Goal: Task Accomplishment & Management: Use online tool/utility

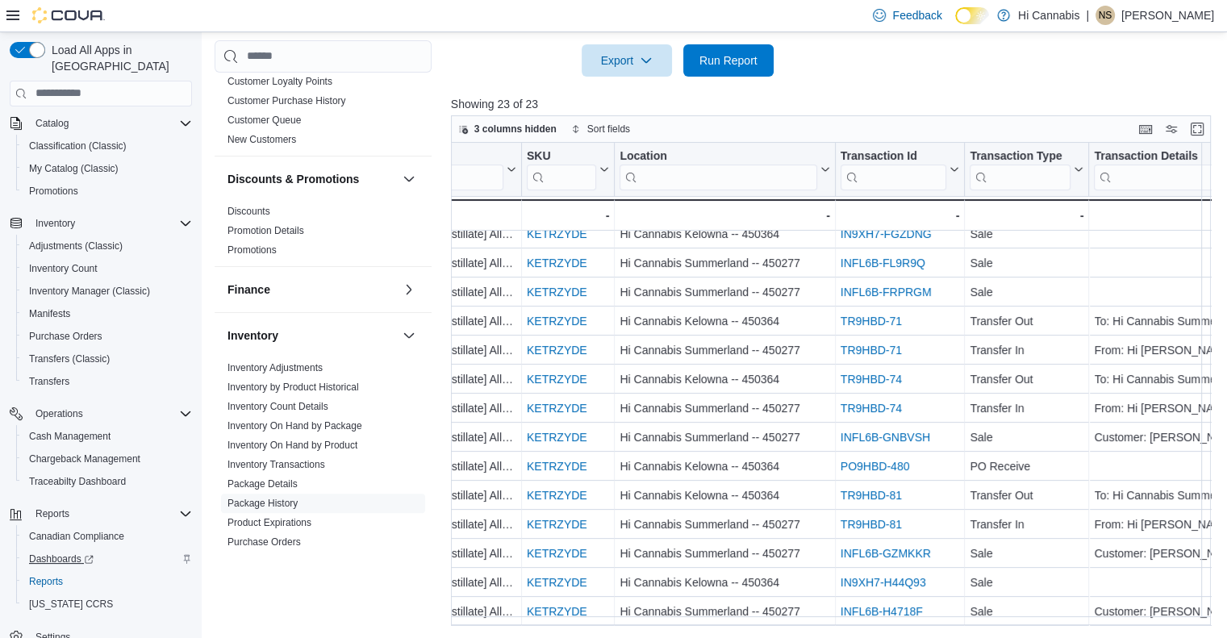
scroll to position [138, 0]
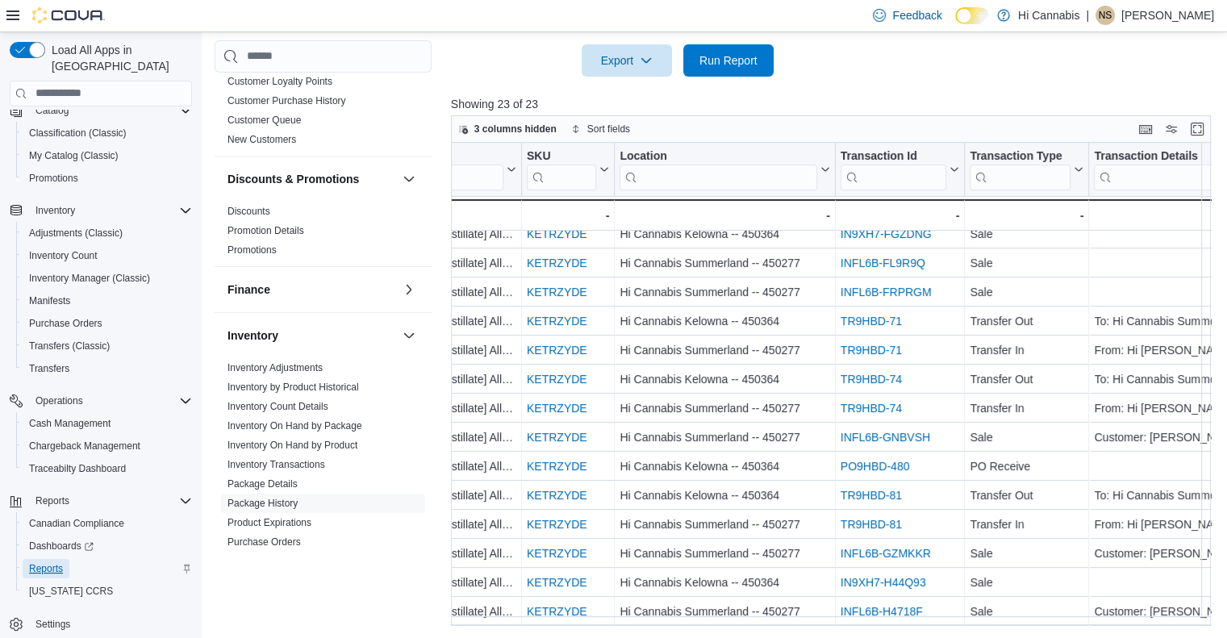
click at [48, 562] on span "Reports" at bounding box center [46, 568] width 34 height 13
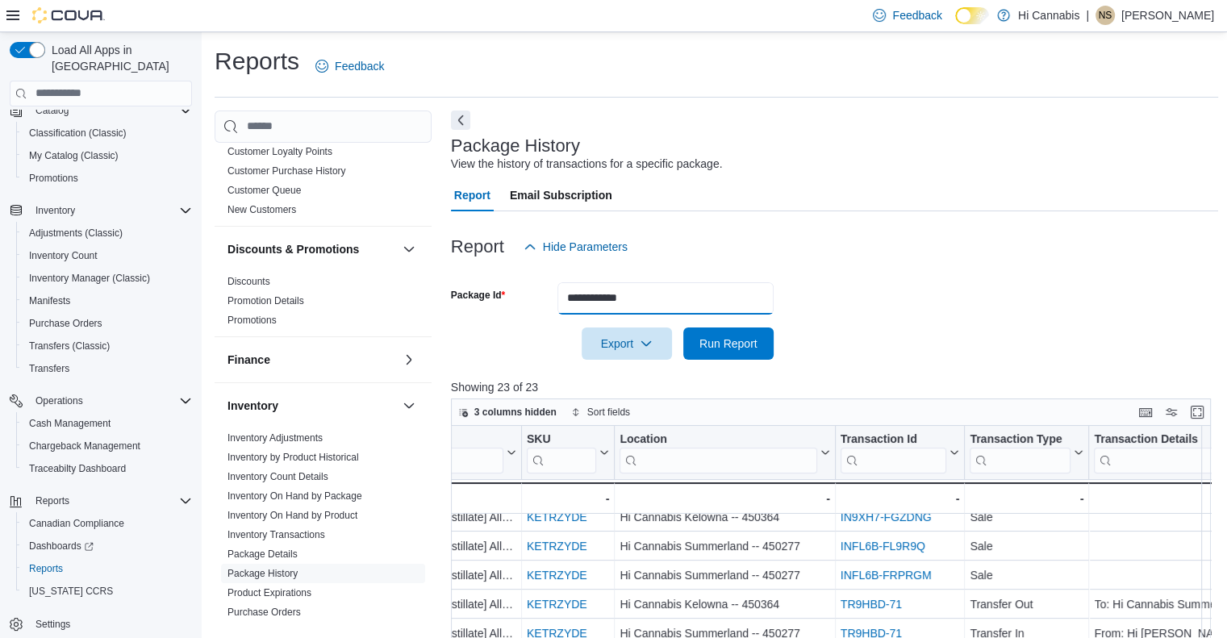
click at [413, 302] on div "Cash Management Cash Management Cash Out Details Compliance OCS Transaction Sub…" at bounding box center [716, 510] width 1003 height 799
type input "**********"
click at [737, 343] on span "Run Report" at bounding box center [728, 343] width 58 height 16
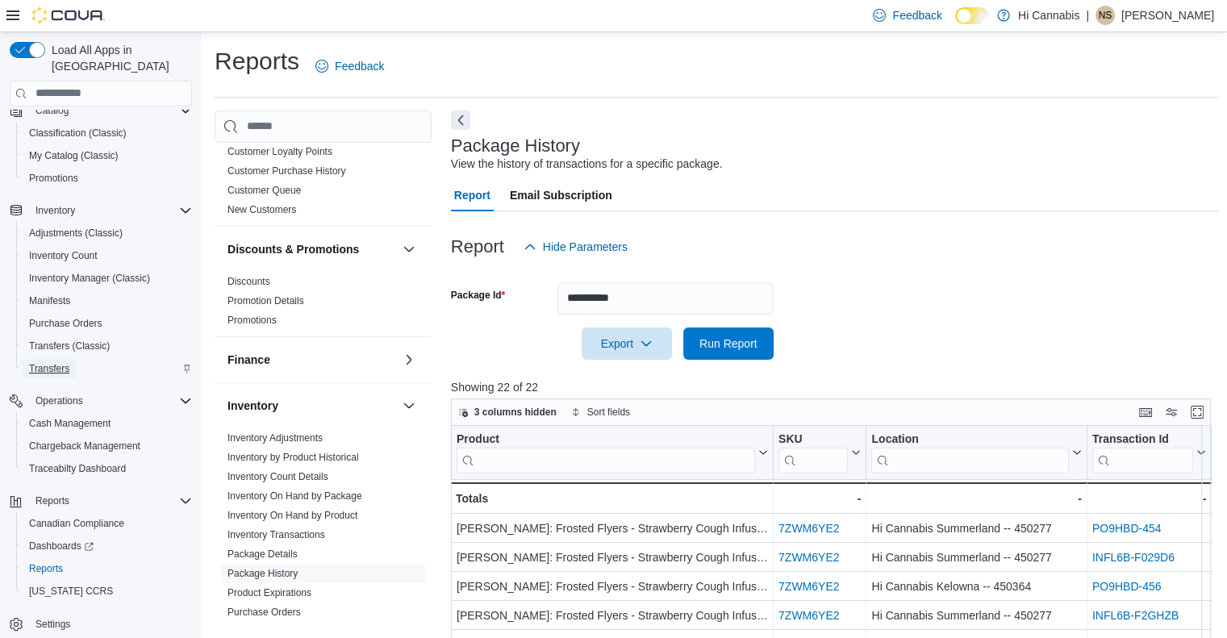
click at [69, 362] on span "Transfers" at bounding box center [49, 368] width 40 height 13
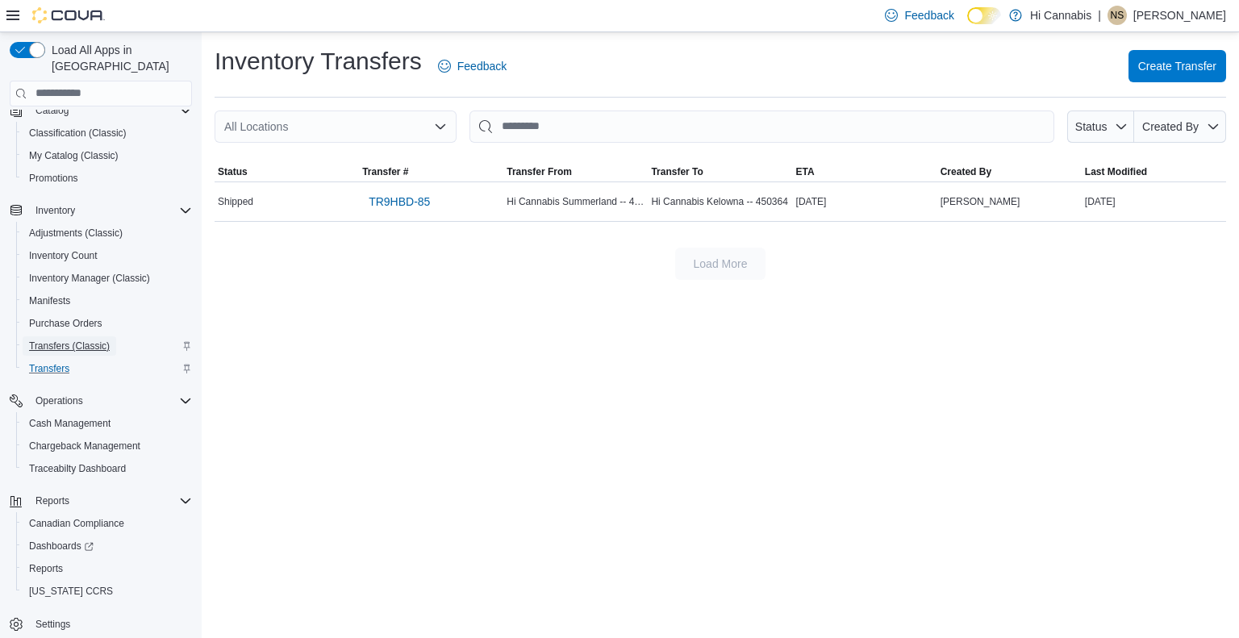
click at [70, 340] on span "Transfers (Classic)" at bounding box center [69, 346] width 81 height 13
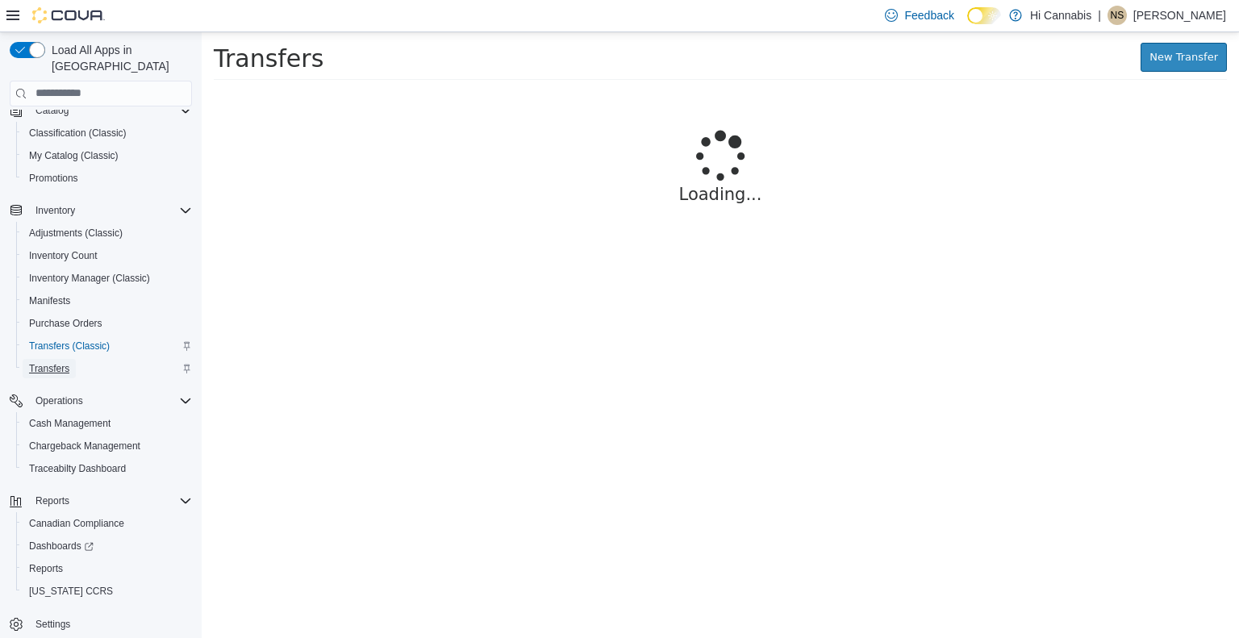
click at [55, 362] on span "Transfers" at bounding box center [49, 368] width 40 height 13
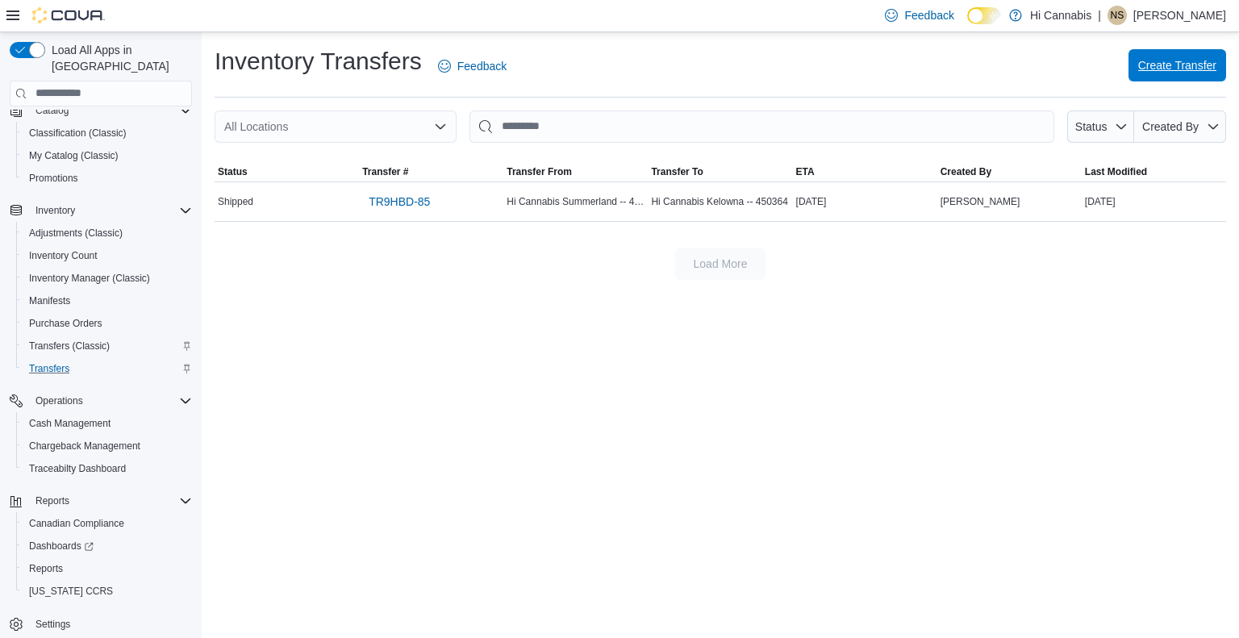
click at [1160, 67] on span "Create Transfer" at bounding box center [1177, 65] width 78 height 16
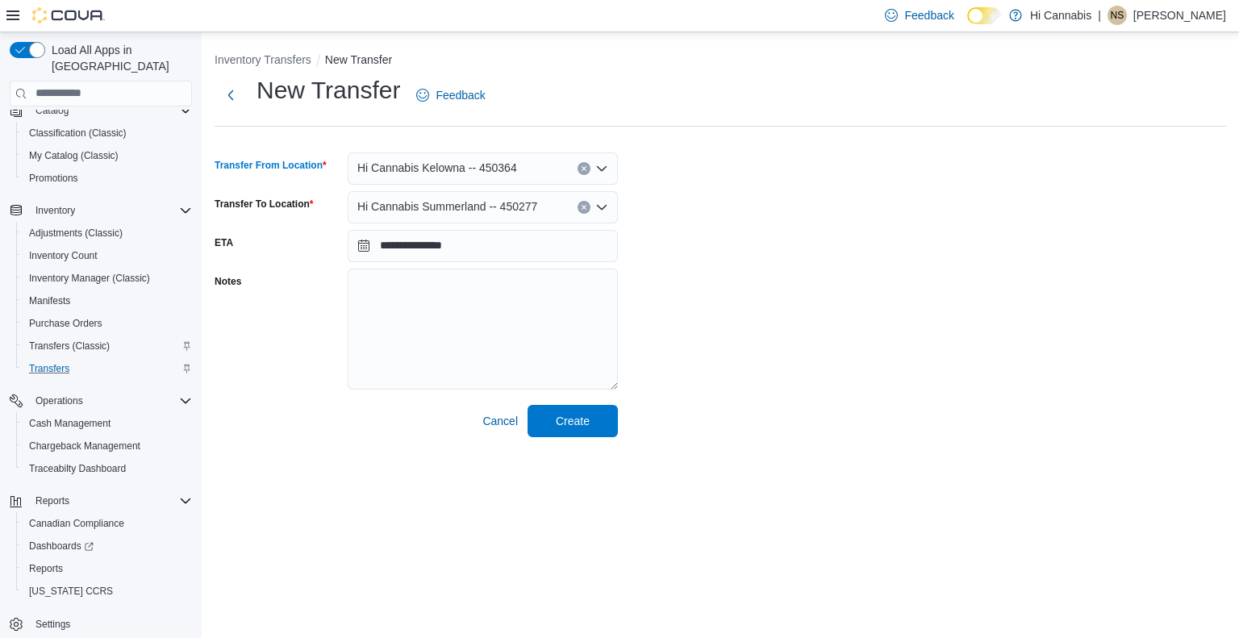
click at [518, 169] on div "Hi Cannabis Kelowna -- 450364" at bounding box center [483, 168] width 270 height 32
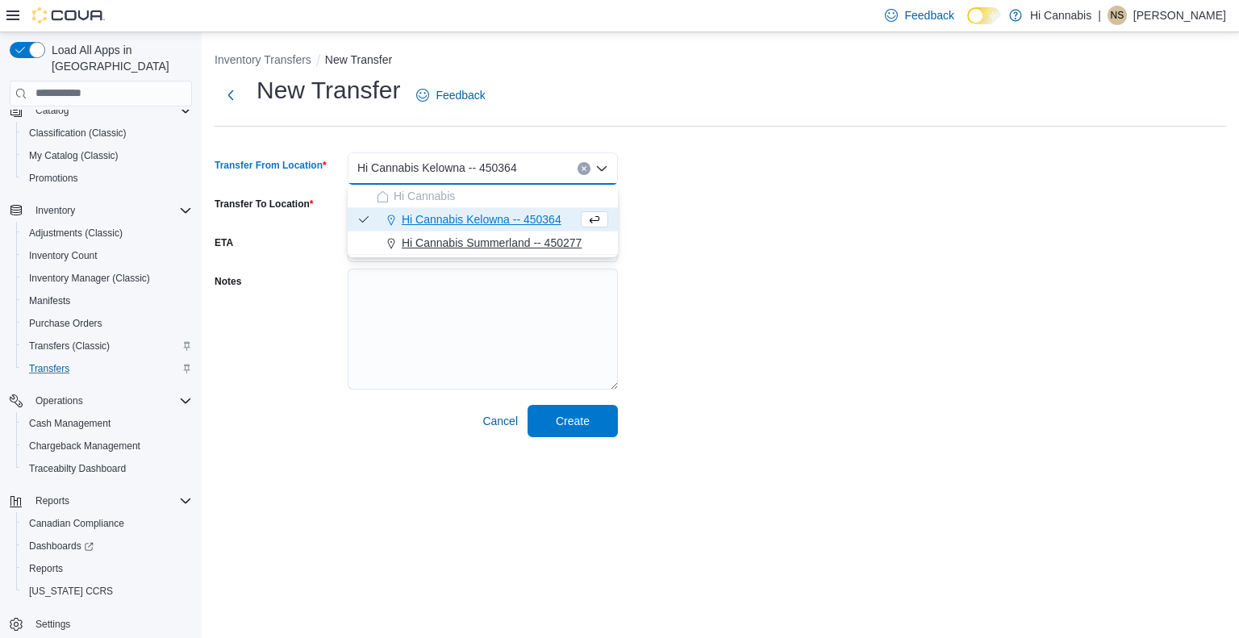
click at [518, 240] on span "Hi Cannabis Summerland -- 450277" at bounding box center [492, 243] width 180 height 16
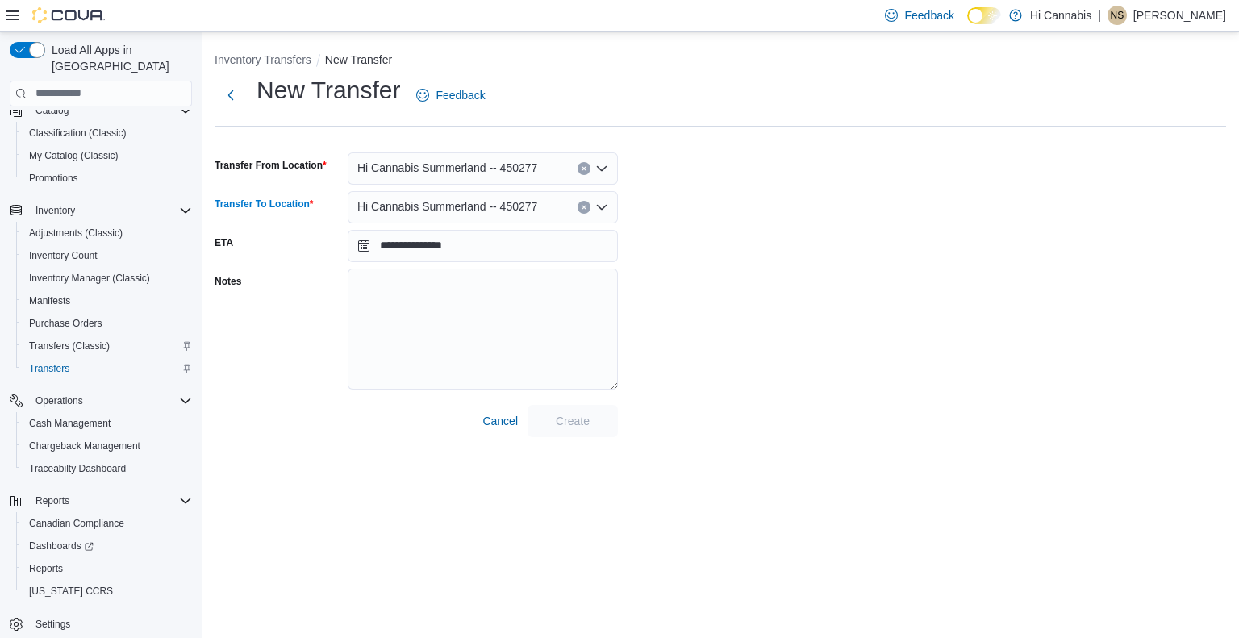
click at [507, 199] on span "Hi Cannabis Summerland -- 450277" at bounding box center [447, 206] width 180 height 19
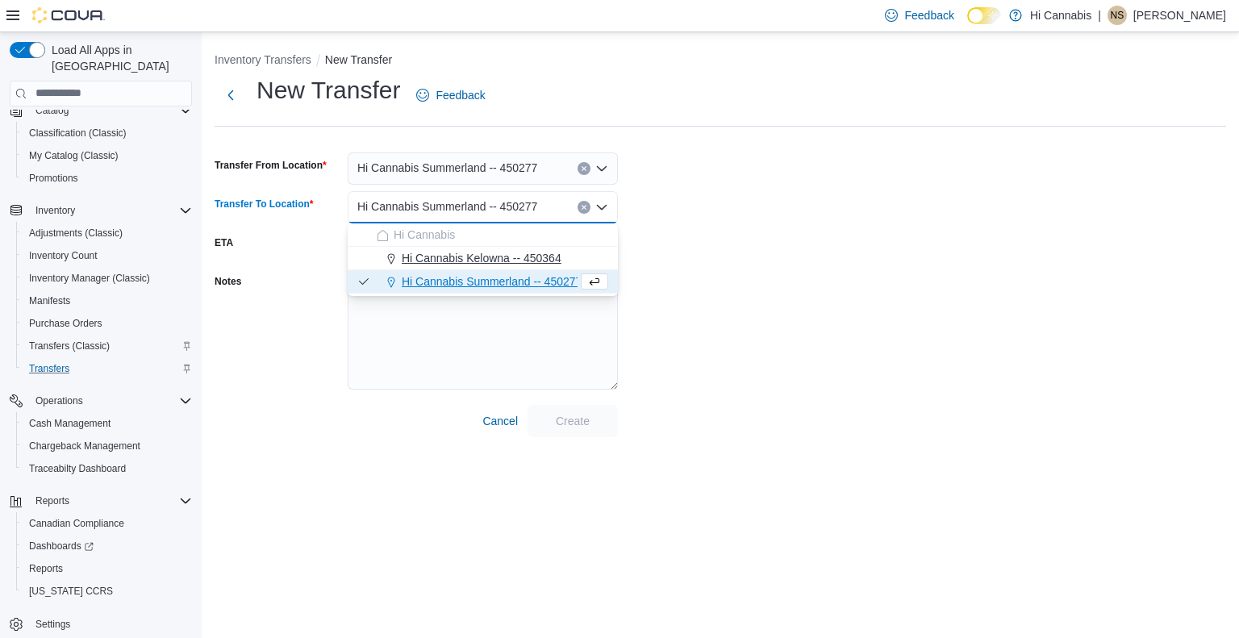
click at [504, 262] on span "Hi Cannabis Kelowna -- 450364" at bounding box center [482, 258] width 160 height 16
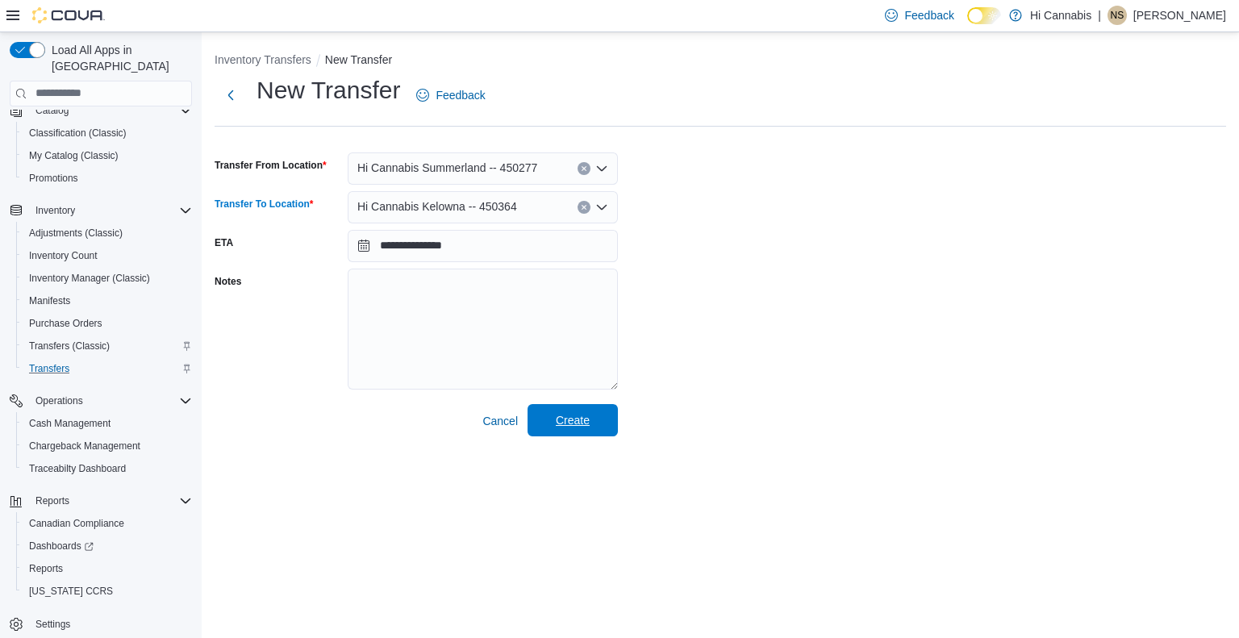
click at [564, 419] on span "Create" at bounding box center [573, 420] width 34 height 16
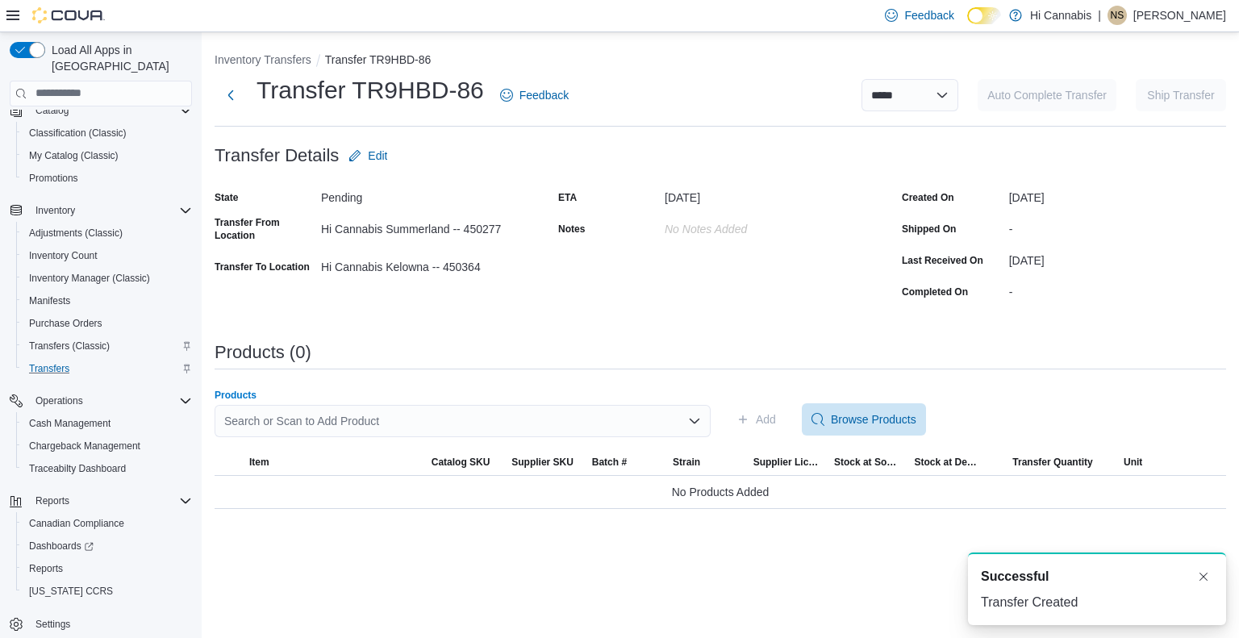
click at [478, 421] on div "Search or Scan to Add Product" at bounding box center [463, 421] width 496 height 32
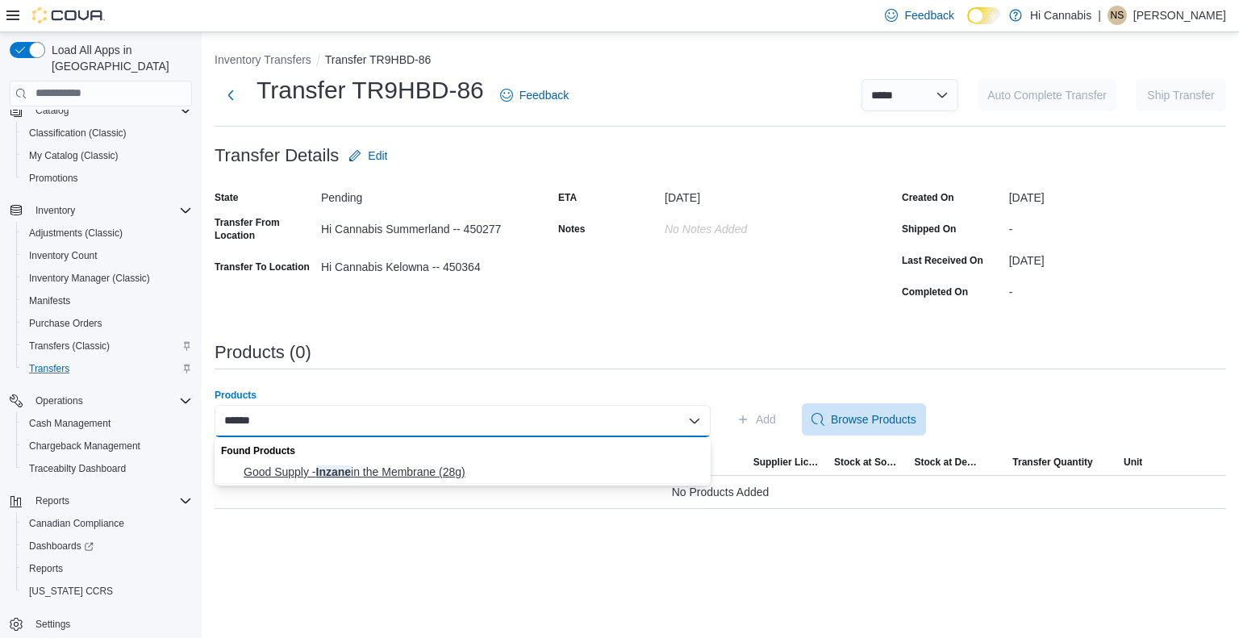
type input "******"
click at [514, 473] on span "Good Supply - Inzane in the Membrane (28g)" at bounding box center [472, 472] width 457 height 16
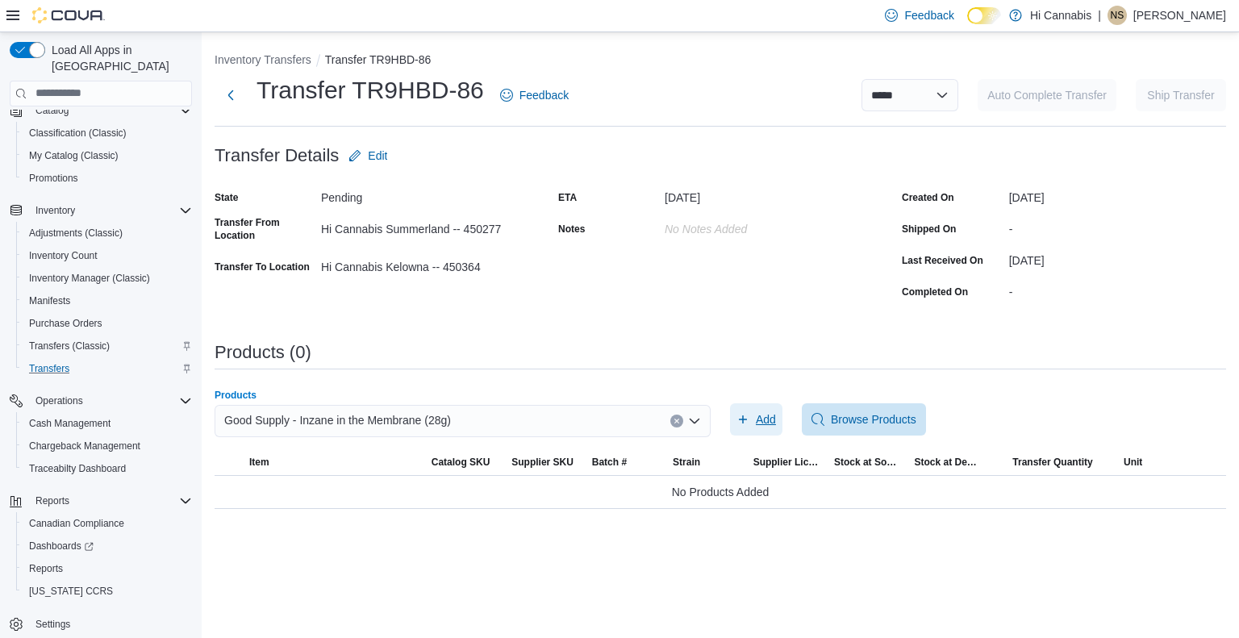
click at [761, 424] on span "Add" at bounding box center [766, 419] width 20 height 16
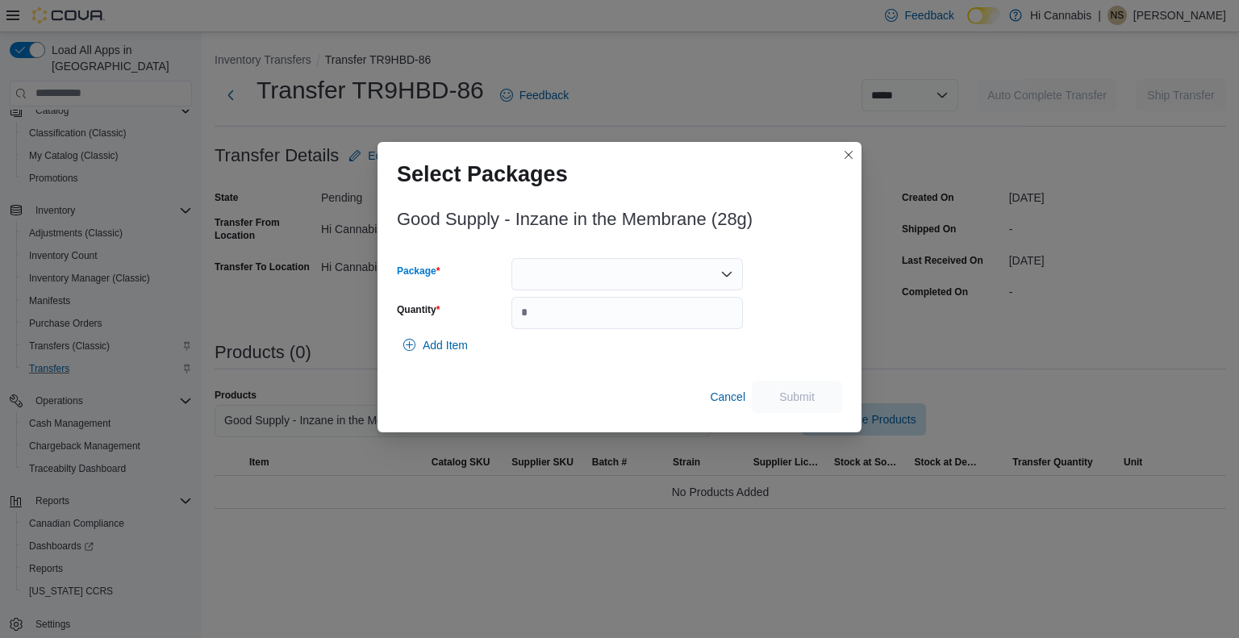
click at [587, 273] on div at bounding box center [626, 274] width 231 height 32
click at [578, 326] on span "3101737772" at bounding box center [636, 325] width 193 height 16
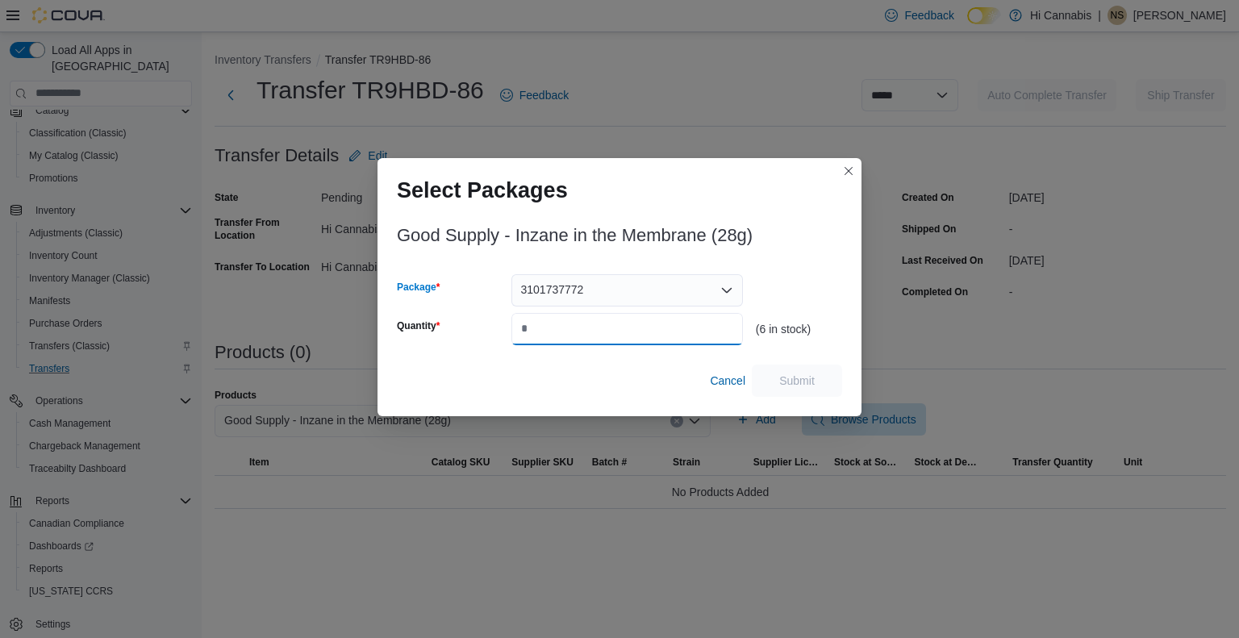
click at [562, 329] on input "Quantity" at bounding box center [626, 329] width 231 height 32
type input "*"
click at [820, 377] on span "Submit" at bounding box center [796, 380] width 71 height 32
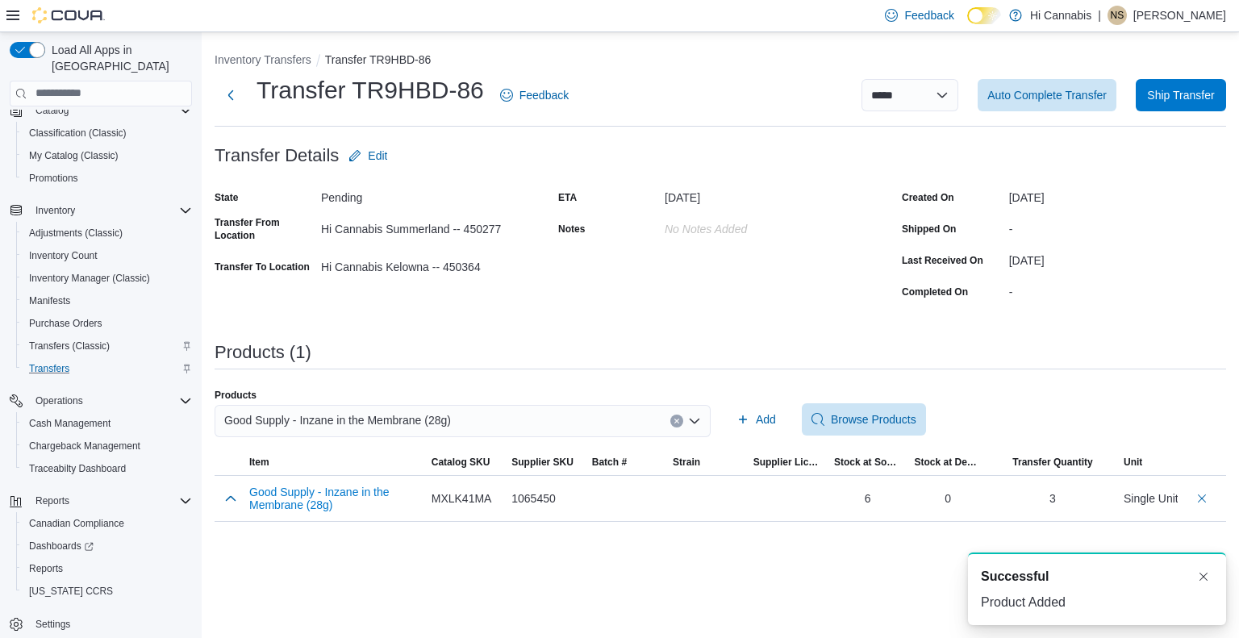
click at [674, 420] on icon "Clear input" at bounding box center [677, 421] width 6 height 6
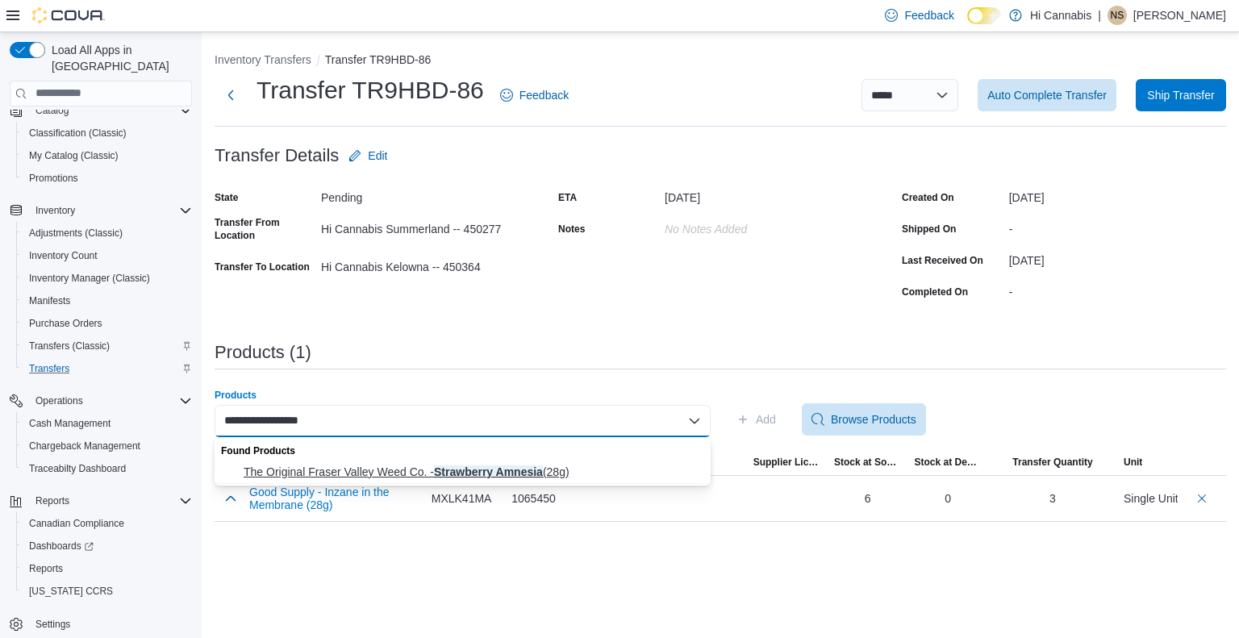
type input "**********"
click at [506, 464] on span "The Original Fraser Valley Weed Co. - [GEOGRAPHIC_DATA] (28g)" at bounding box center [472, 472] width 457 height 16
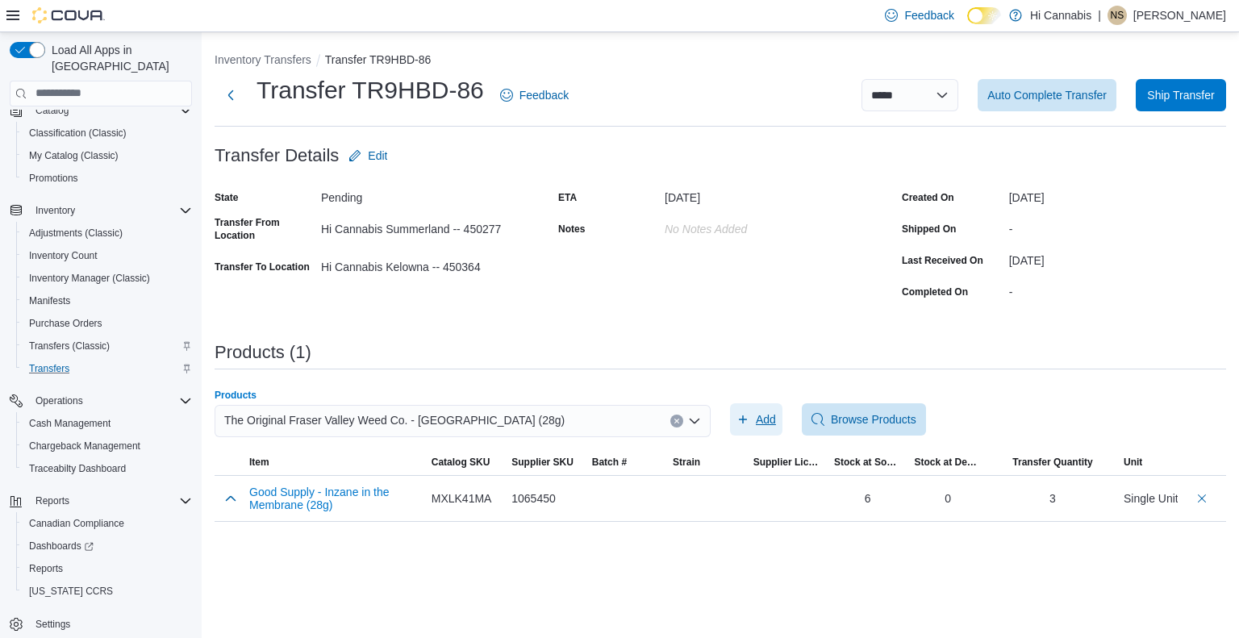
click at [771, 425] on span "Add" at bounding box center [766, 419] width 20 height 16
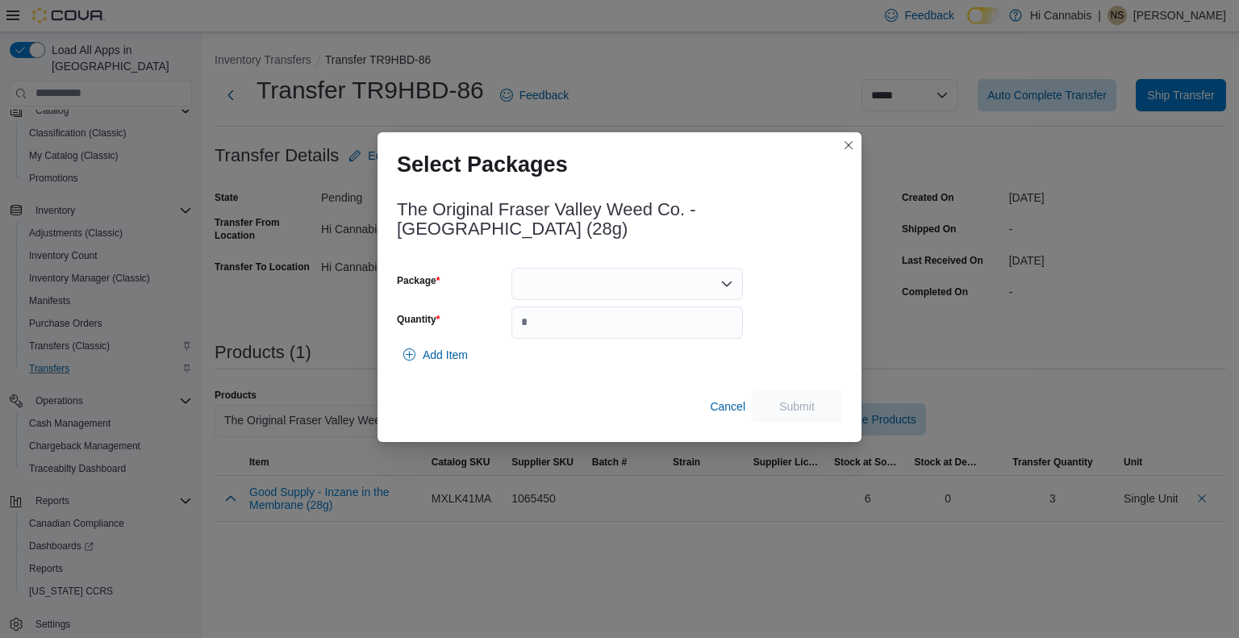
click at [575, 283] on div at bounding box center [626, 284] width 231 height 32
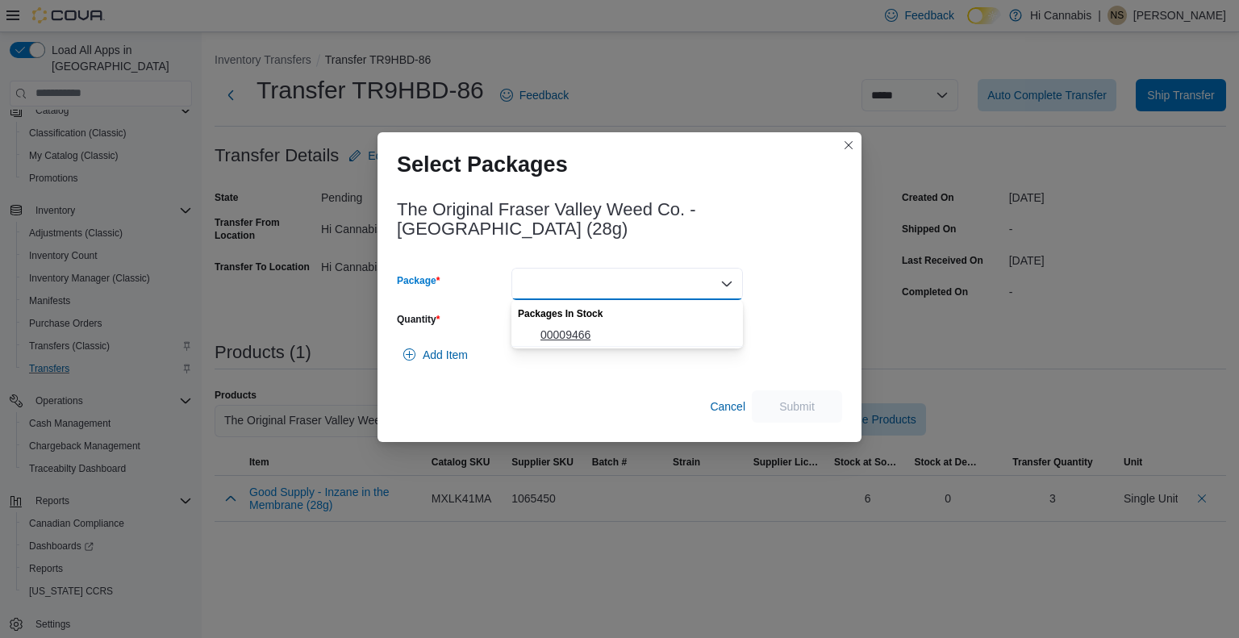
click at [578, 328] on span "00009466" at bounding box center [636, 335] width 193 height 16
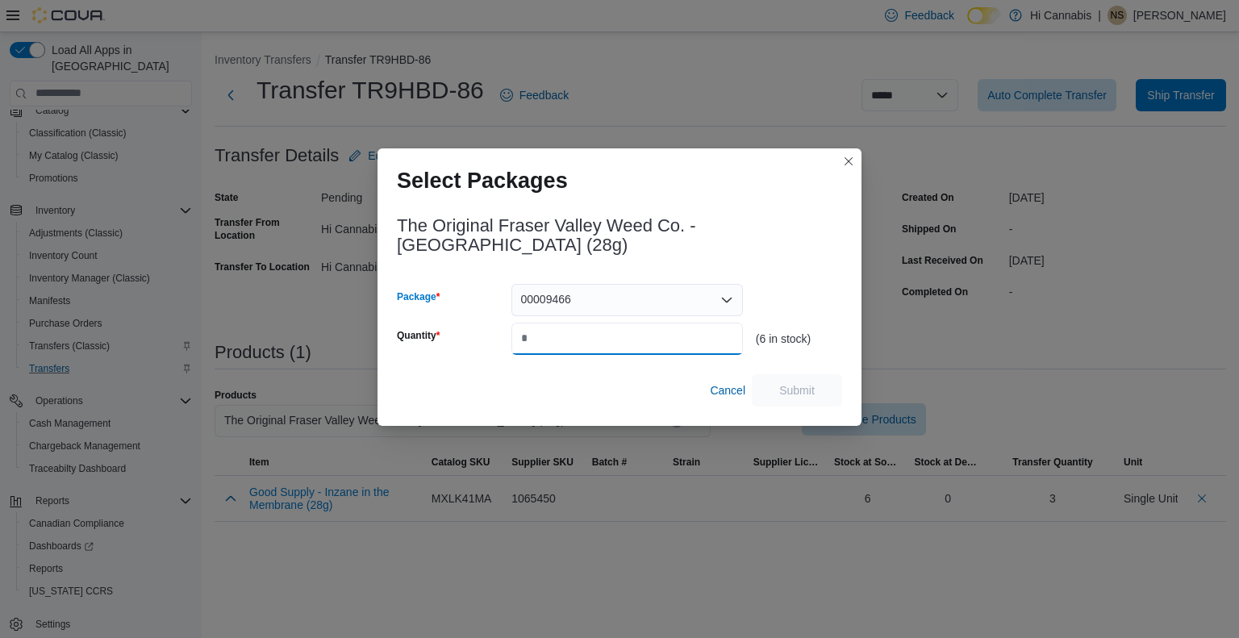
click at [570, 332] on input "Quantity" at bounding box center [626, 339] width 231 height 32
type input "*"
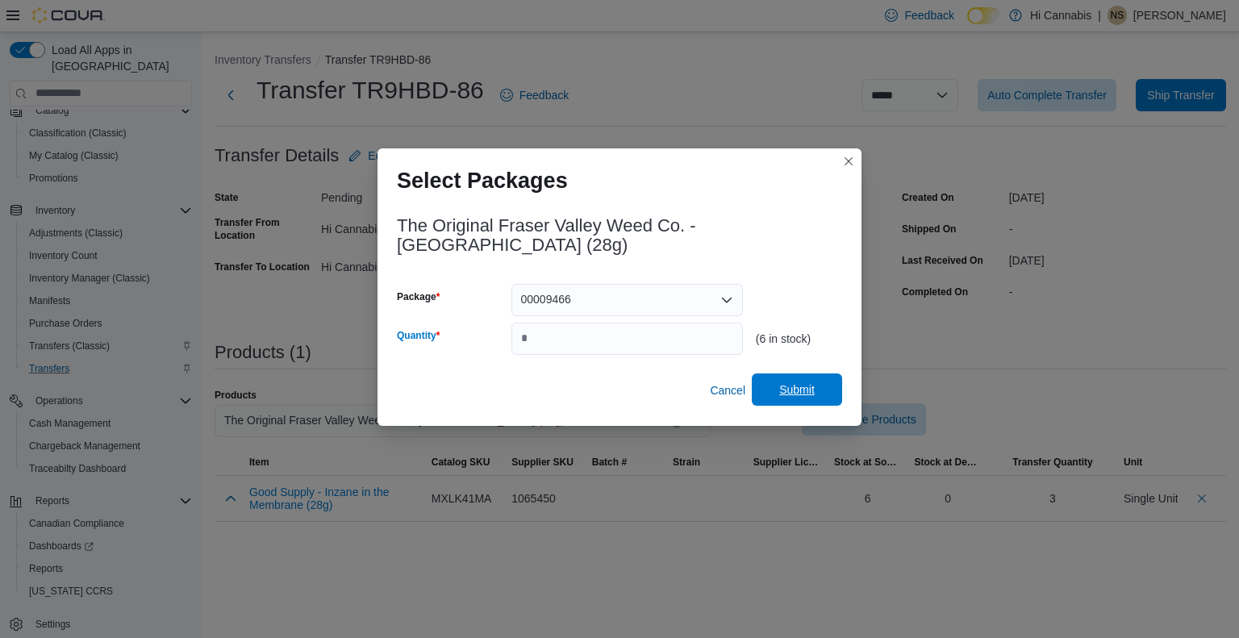
click at [800, 397] on span "Submit" at bounding box center [796, 390] width 35 height 16
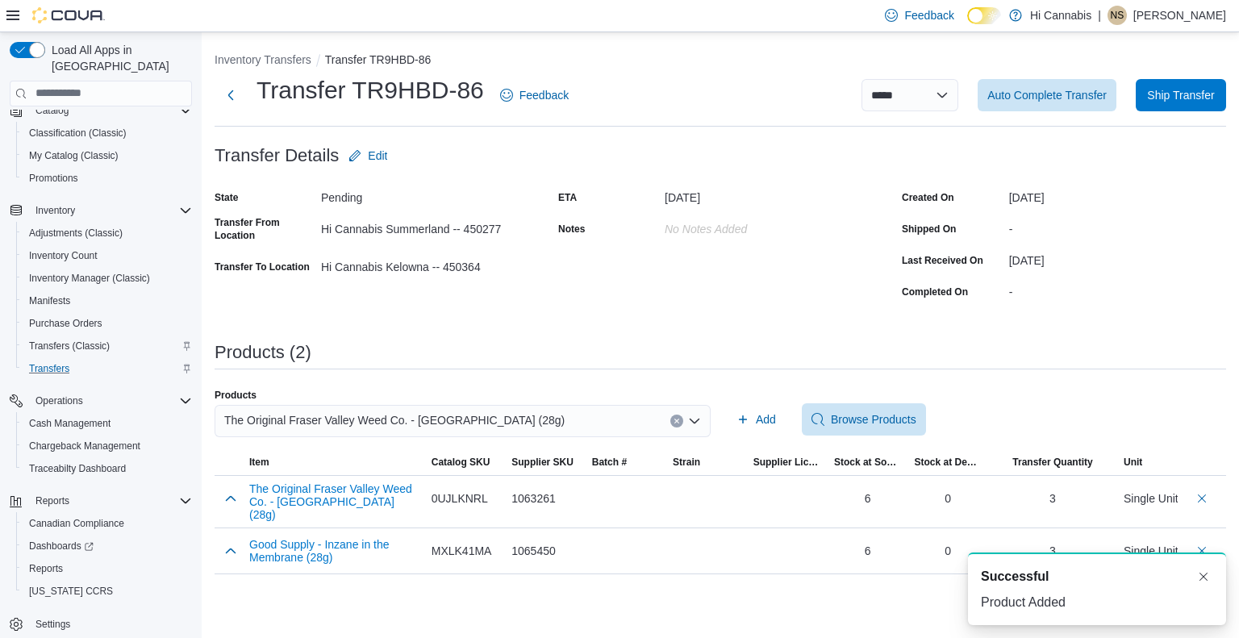
click at [674, 420] on icon "Clear input" at bounding box center [677, 421] width 6 height 6
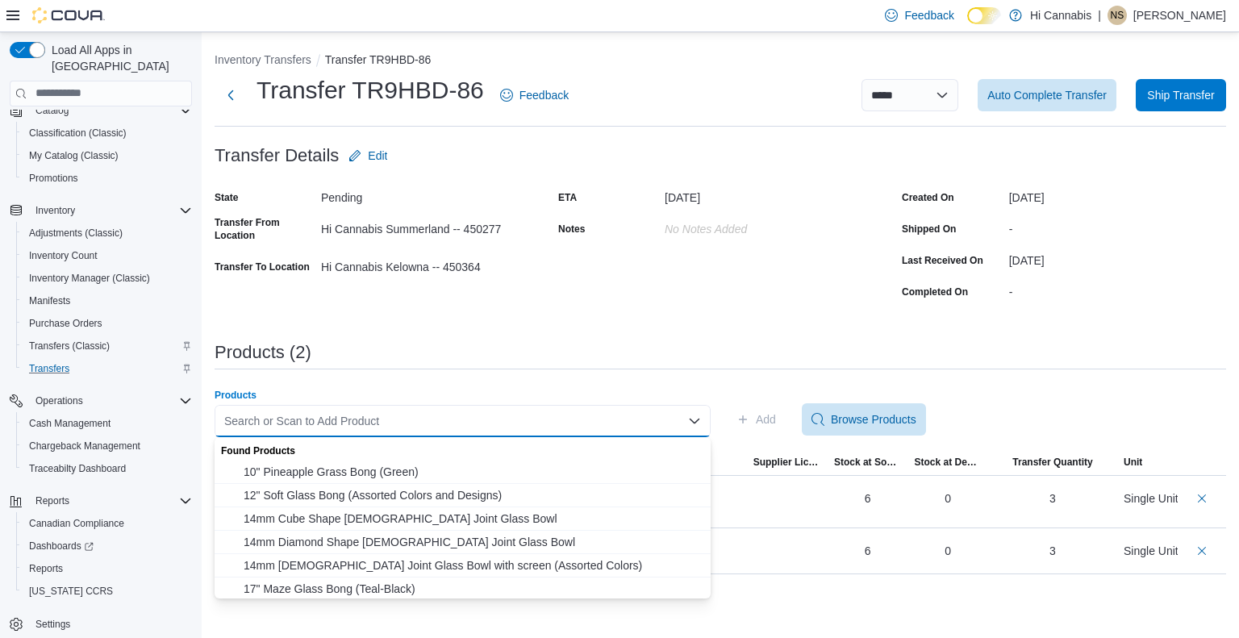
click at [394, 418] on div "Search or Scan to Add Product" at bounding box center [463, 421] width 496 height 32
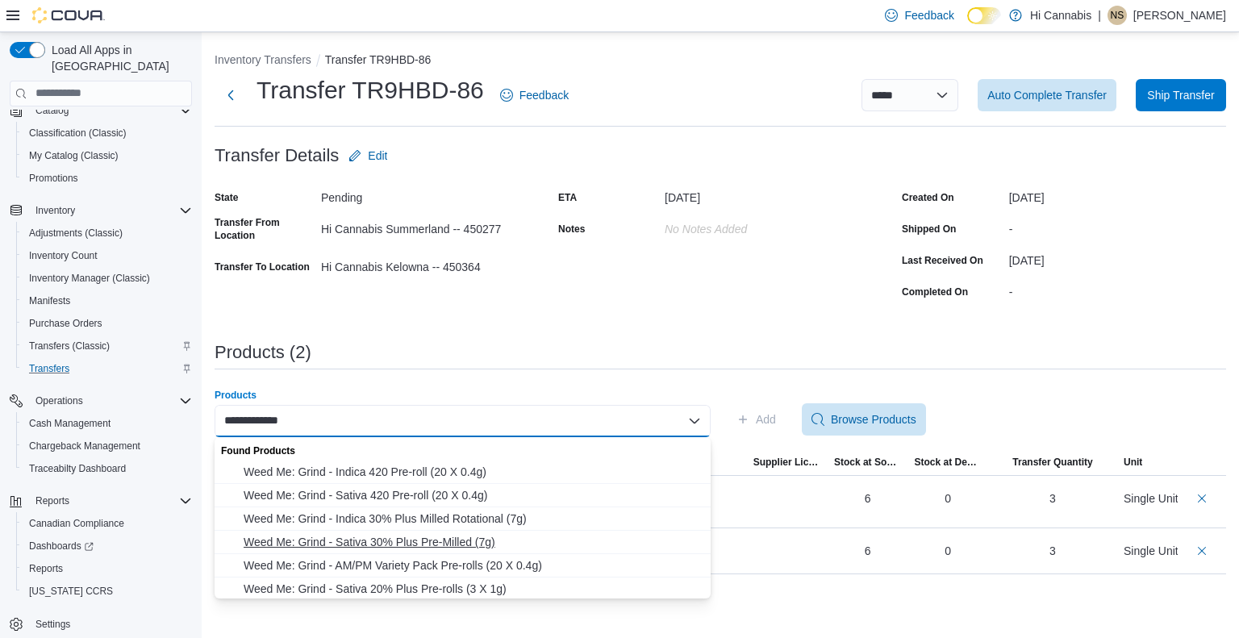
type input "**********"
click at [497, 540] on span "Weed Me: Grind - Sativa 30% Plus Pre-Milled (7g)" at bounding box center [472, 542] width 457 height 16
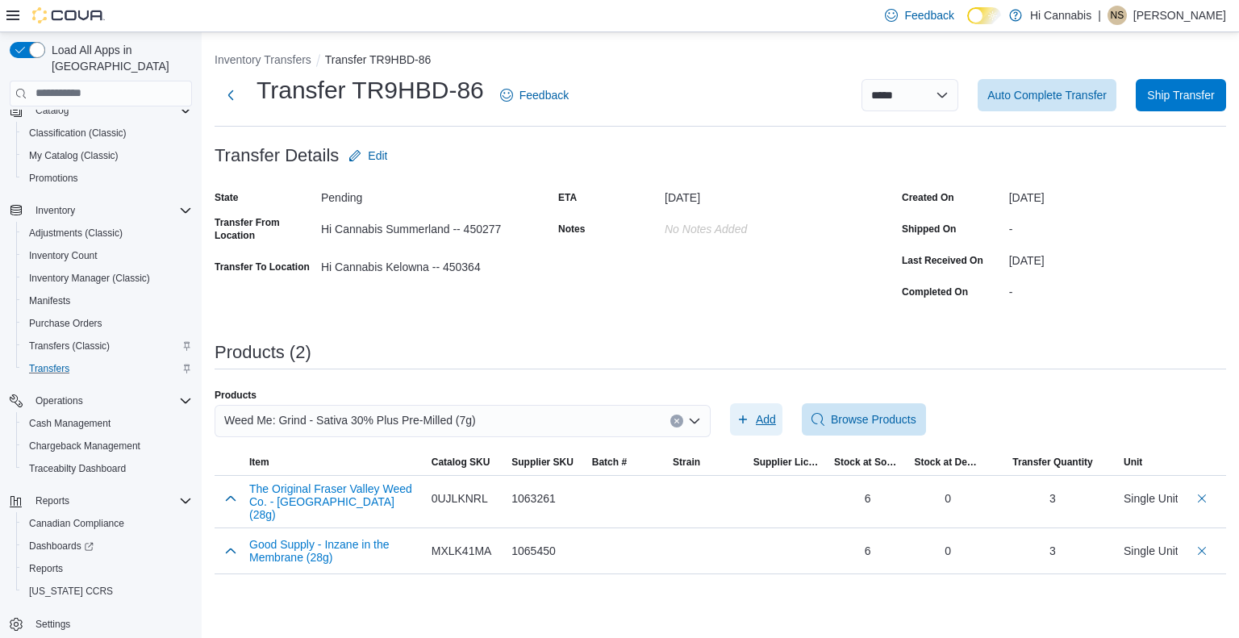
click at [747, 418] on icon "button" at bounding box center [742, 419] width 13 height 13
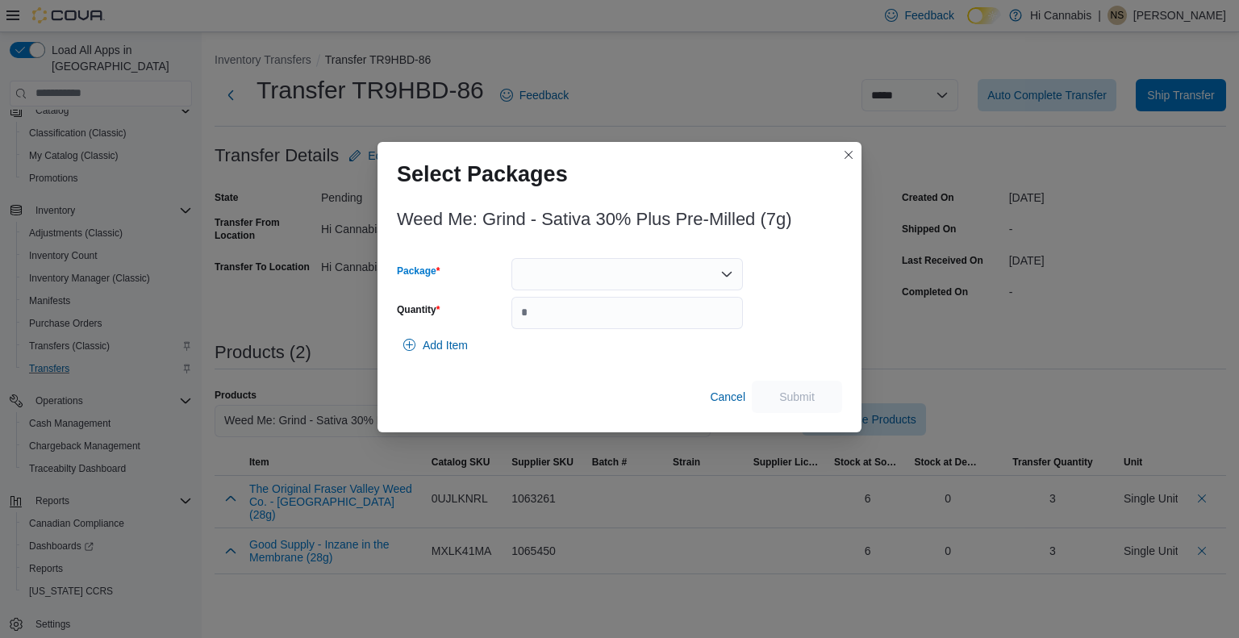
click at [598, 267] on div at bounding box center [626, 274] width 231 height 32
click at [584, 318] on span "H092SD-M" at bounding box center [636, 325] width 193 height 16
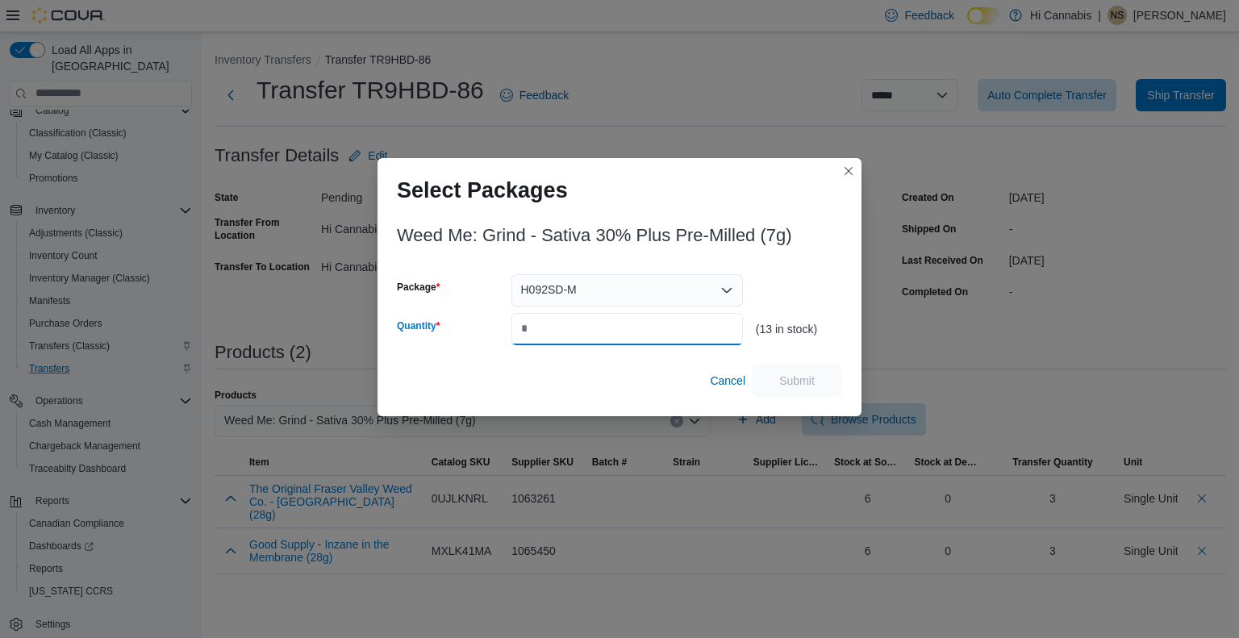
drag, startPoint x: 561, startPoint y: 326, endPoint x: 536, endPoint y: 327, distance: 25.1
click at [532, 328] on input "Quantity" at bounding box center [626, 329] width 231 height 32
type input "*"
click at [787, 376] on span "Submit" at bounding box center [796, 380] width 35 height 16
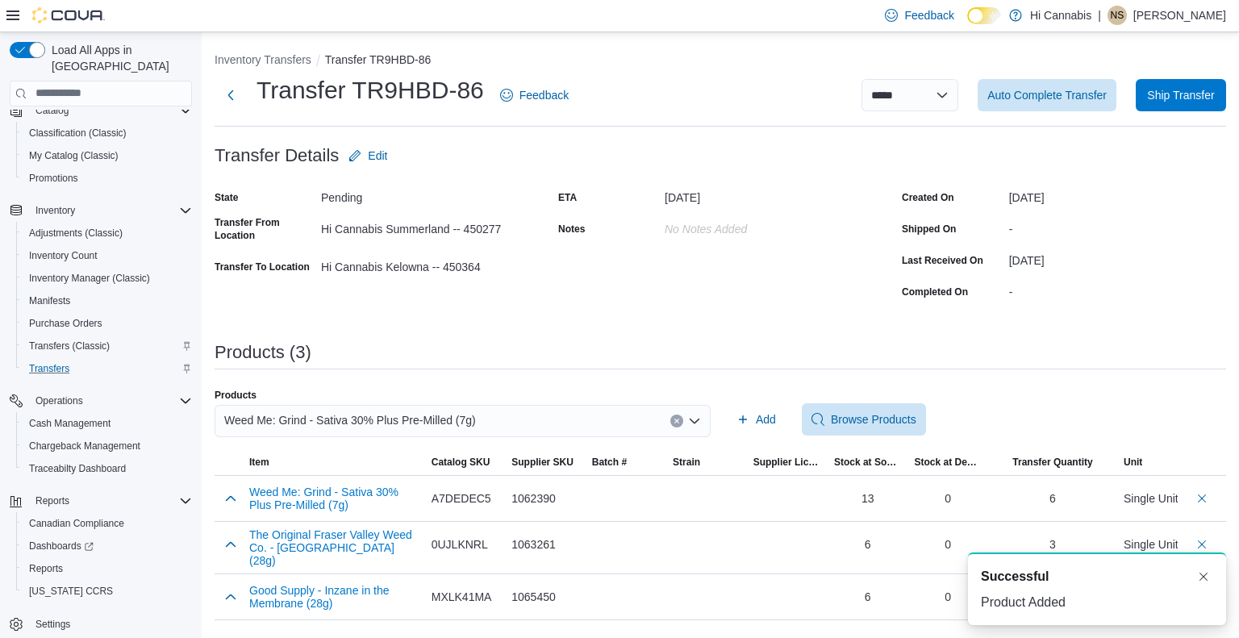
click at [674, 419] on icon "Clear input" at bounding box center [677, 421] width 6 height 6
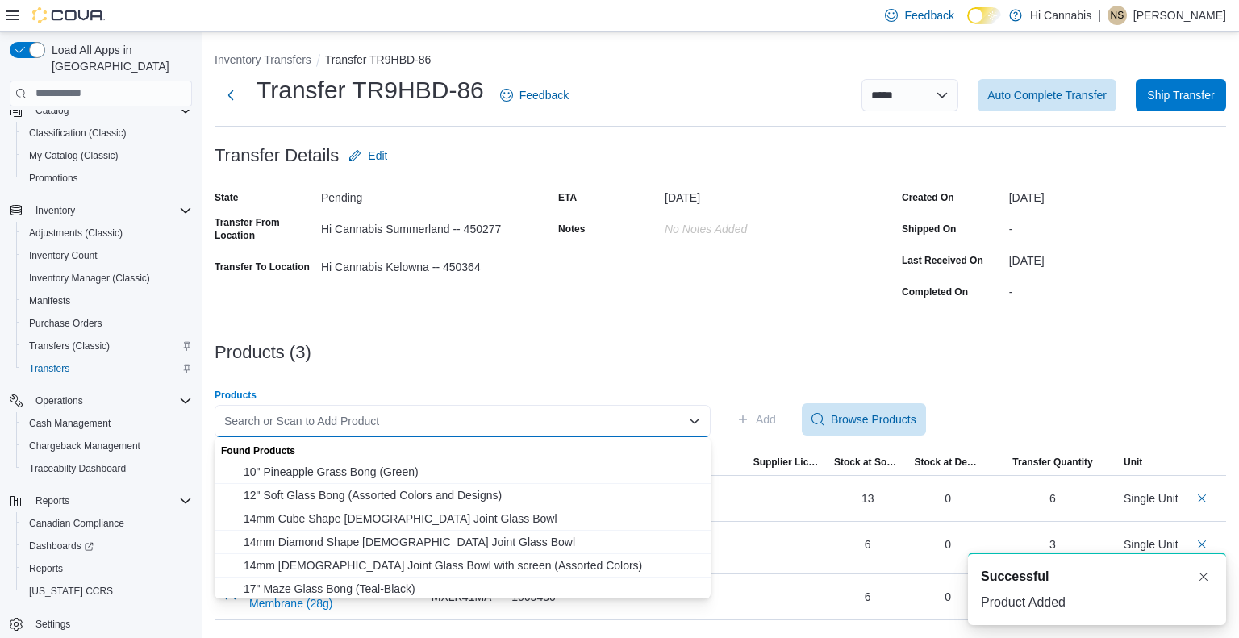
click at [484, 412] on div "Search or Scan to Add Product" at bounding box center [463, 421] width 496 height 32
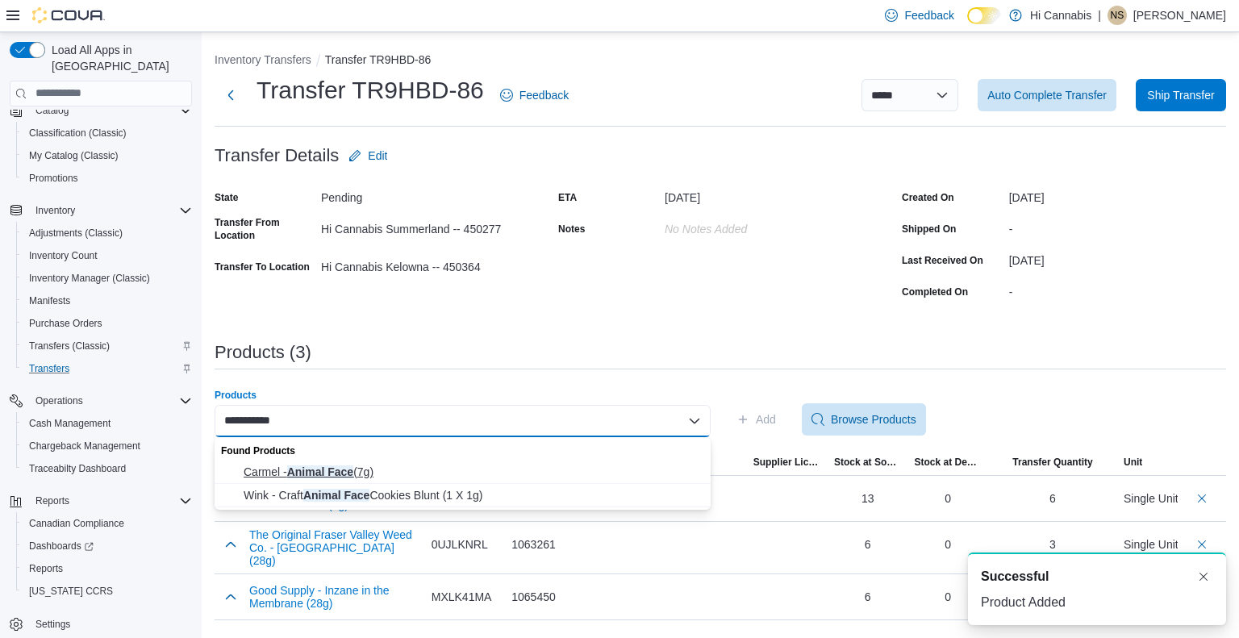
type input "**********"
click at [386, 468] on span "Carmel - Animal Face (7g)" at bounding box center [472, 472] width 457 height 16
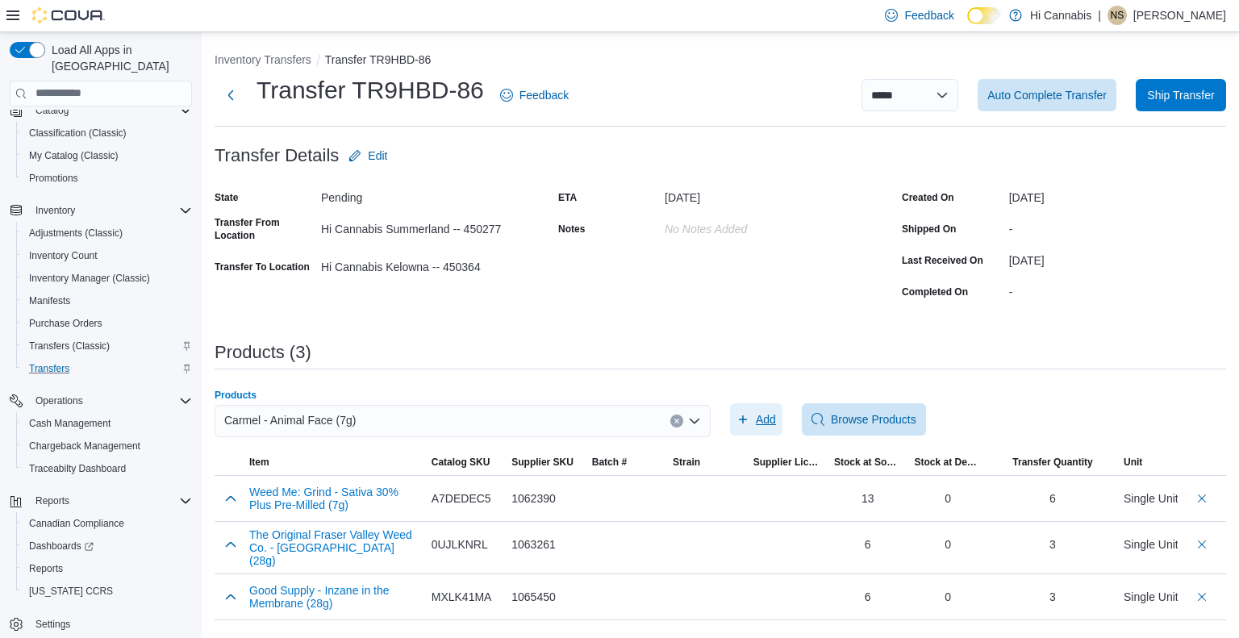
click at [770, 419] on span "Add" at bounding box center [766, 419] width 20 height 16
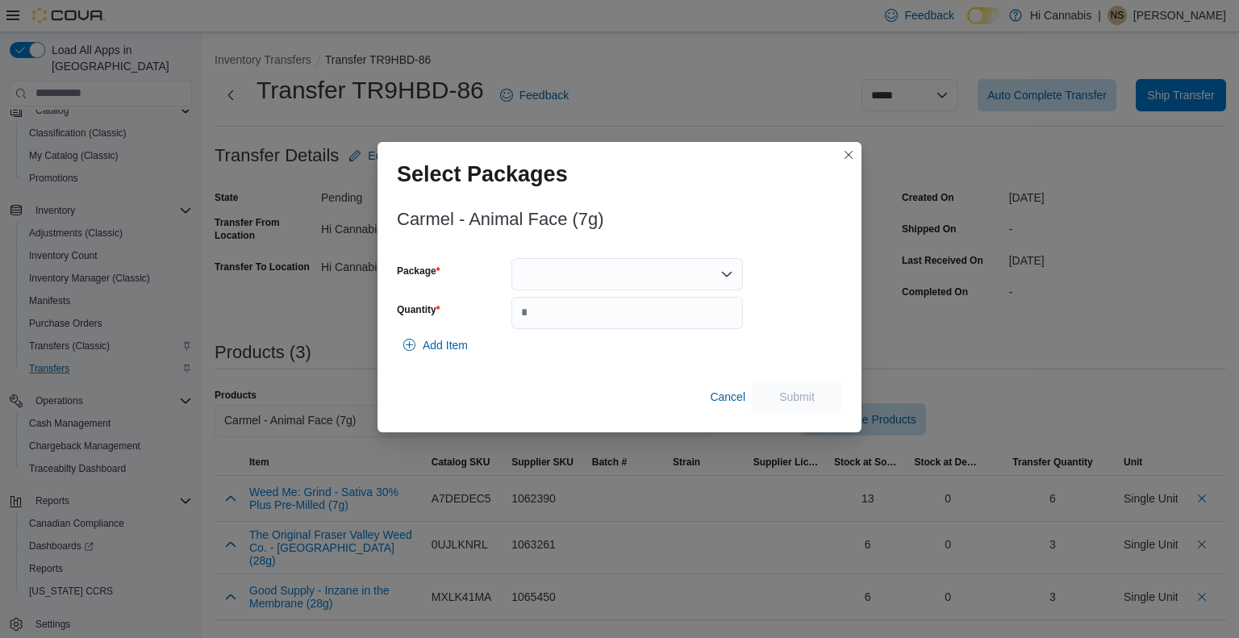
click at [583, 266] on div at bounding box center [626, 274] width 231 height 32
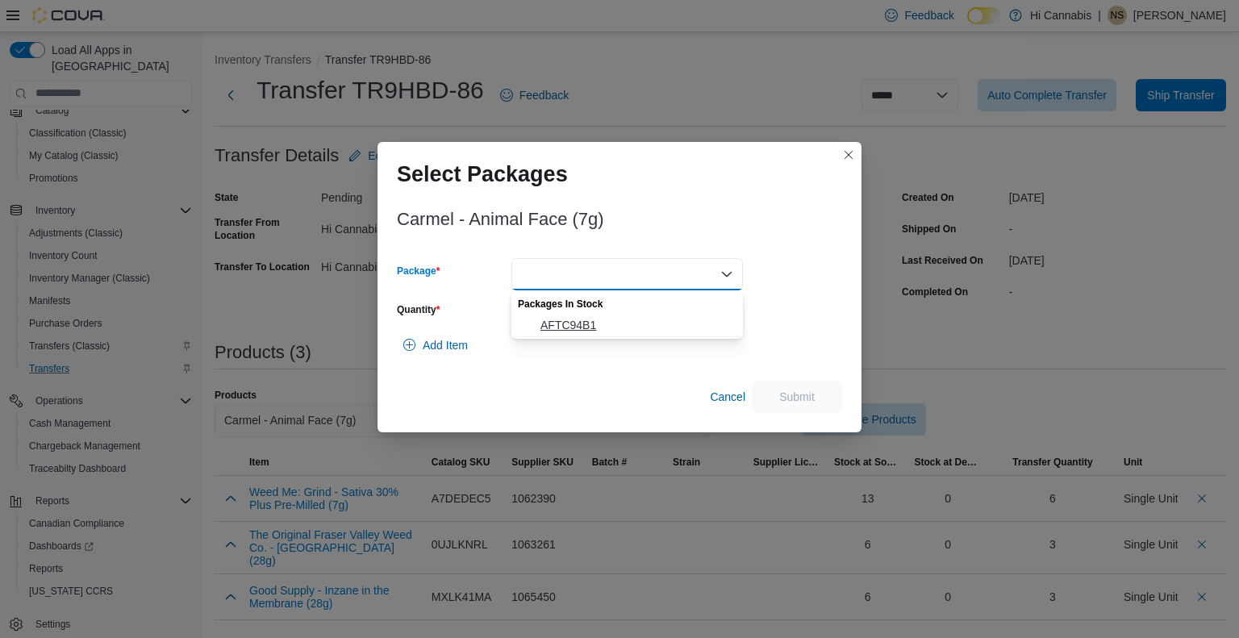
click at [582, 322] on span "AFTC94B1" at bounding box center [636, 325] width 193 height 16
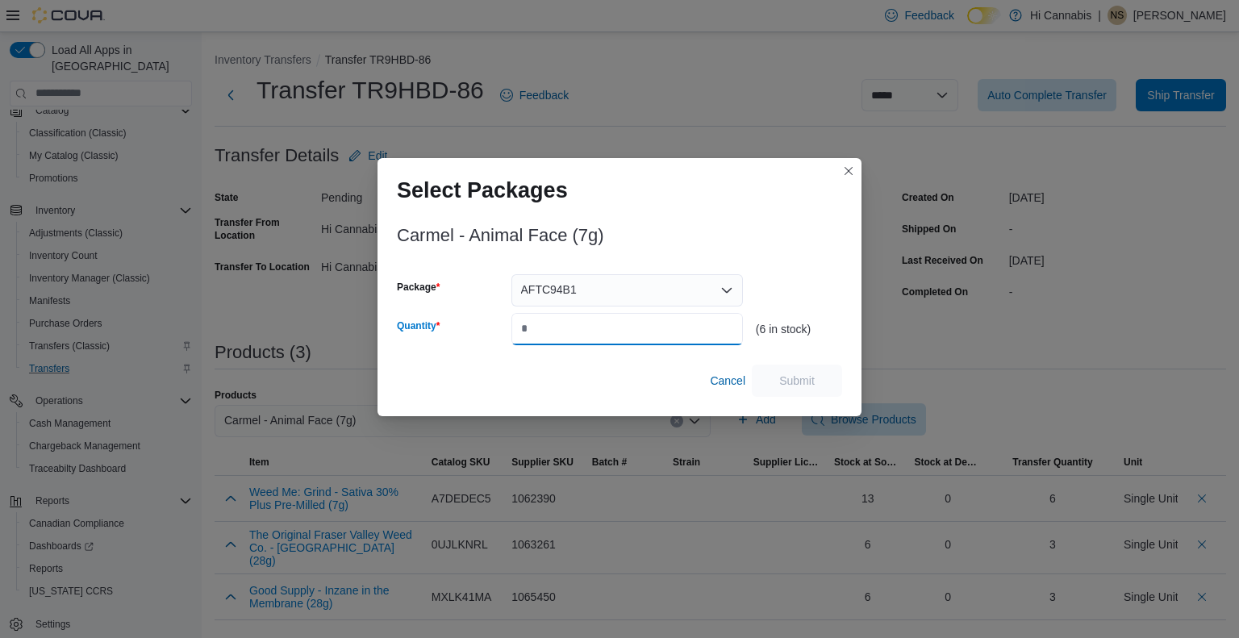
click at [580, 327] on input "Quantity" at bounding box center [626, 329] width 231 height 32
type input "*"
click at [769, 383] on span "Submit" at bounding box center [796, 380] width 71 height 32
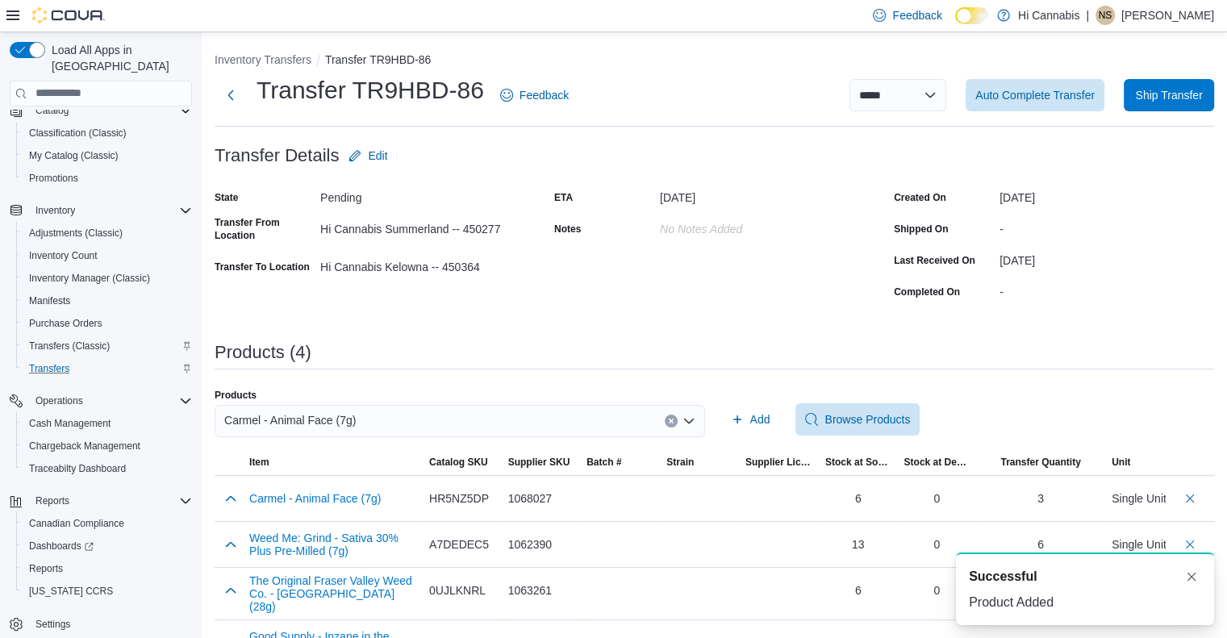
click at [385, 423] on div "Carmel - Animal Face (7g)" at bounding box center [460, 421] width 490 height 32
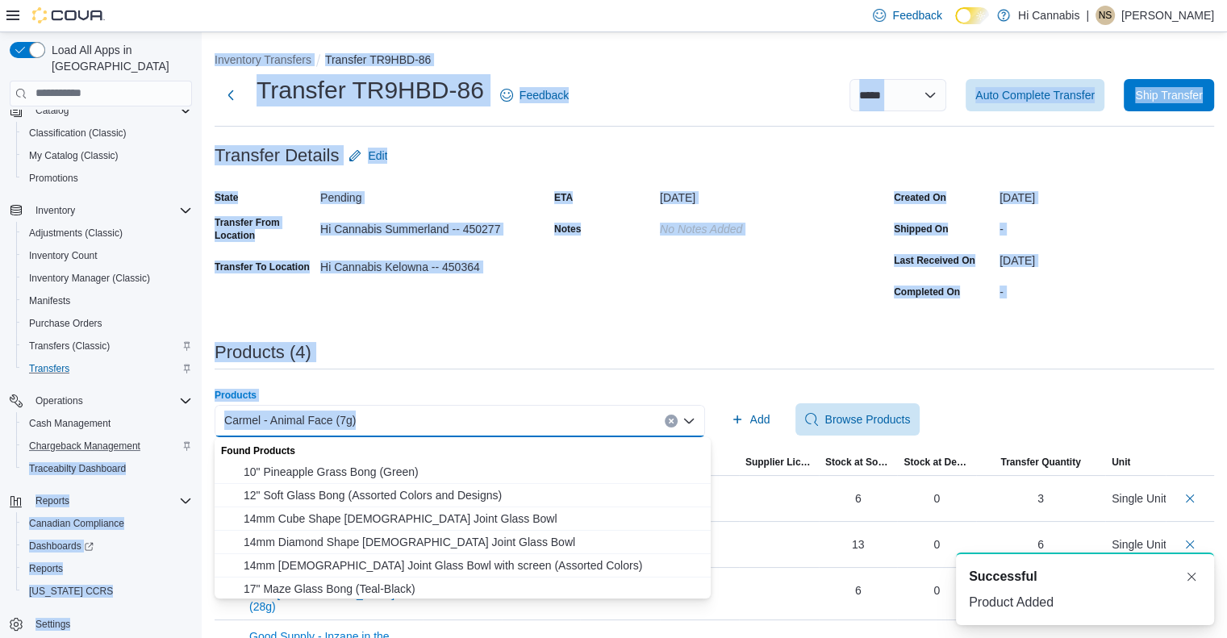
drag, startPoint x: 391, startPoint y: 419, endPoint x: 165, endPoint y: 420, distance: 226.7
click at [165, 420] on div "**********" at bounding box center [613, 355] width 1227 height 647
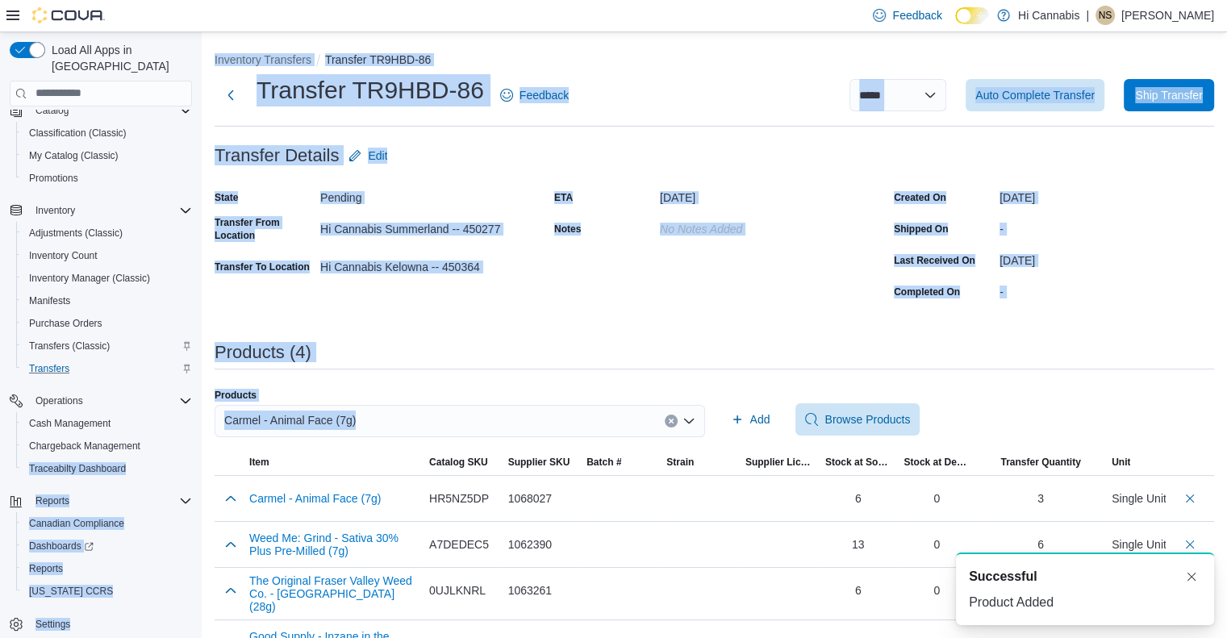
click at [394, 390] on div "Products" at bounding box center [460, 395] width 490 height 13
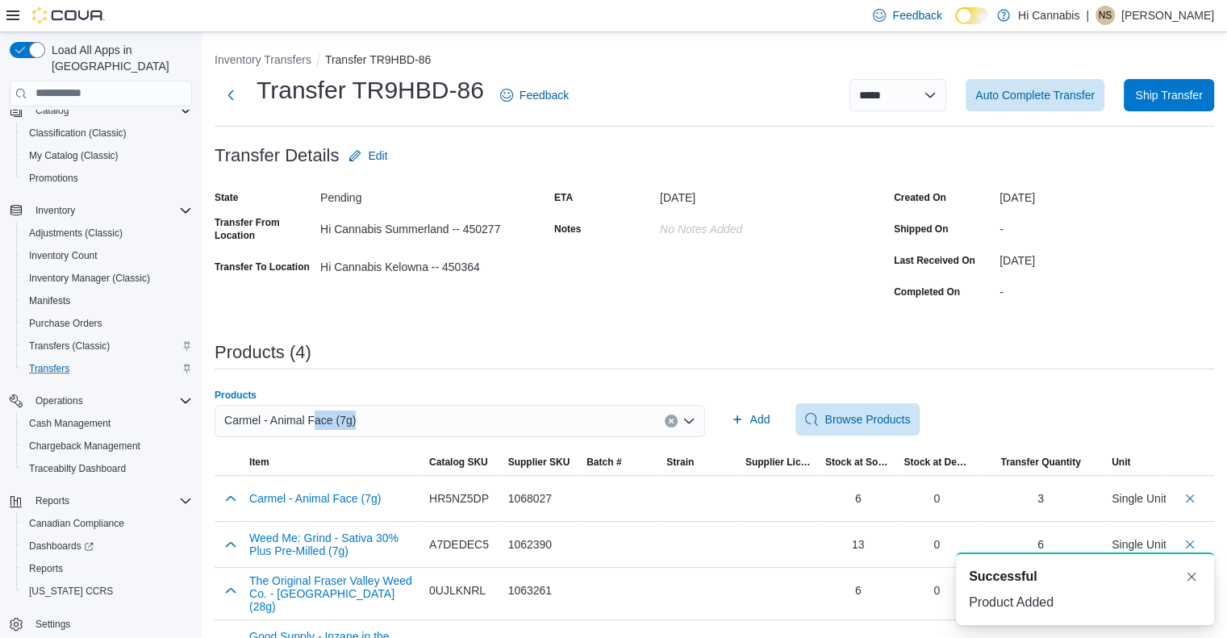
drag, startPoint x: 373, startPoint y: 423, endPoint x: 313, endPoint y: 423, distance: 60.5
click at [313, 423] on div "Carmel - Animal Face (7g)" at bounding box center [460, 421] width 490 height 32
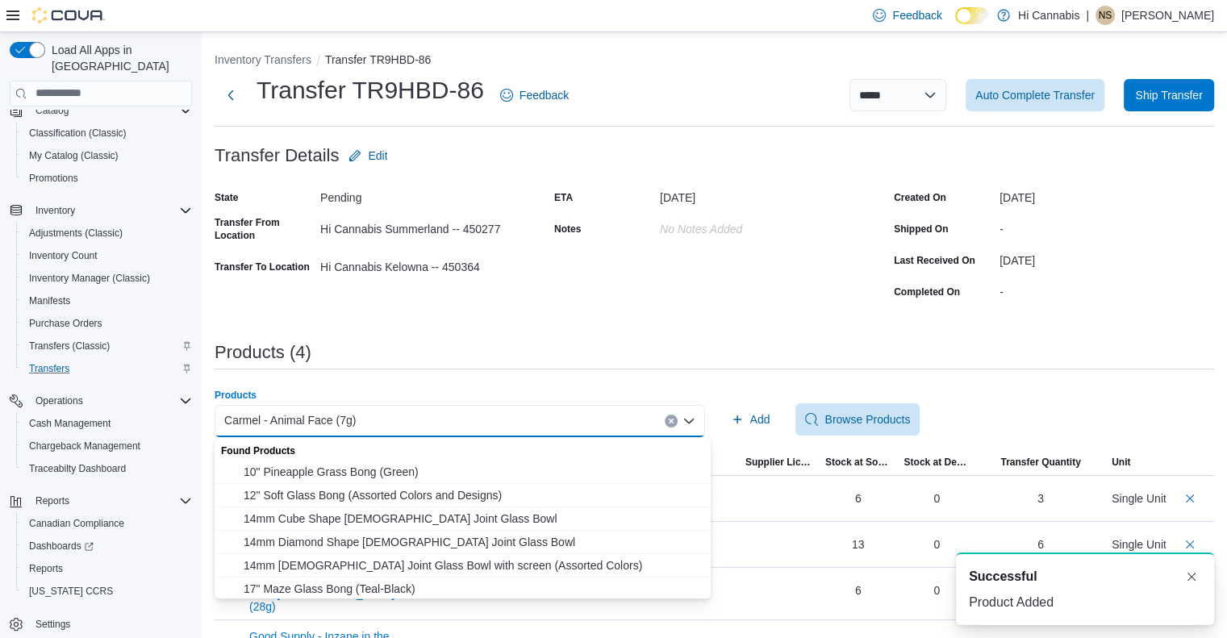
click at [674, 419] on icon "Clear input" at bounding box center [671, 421] width 6 height 6
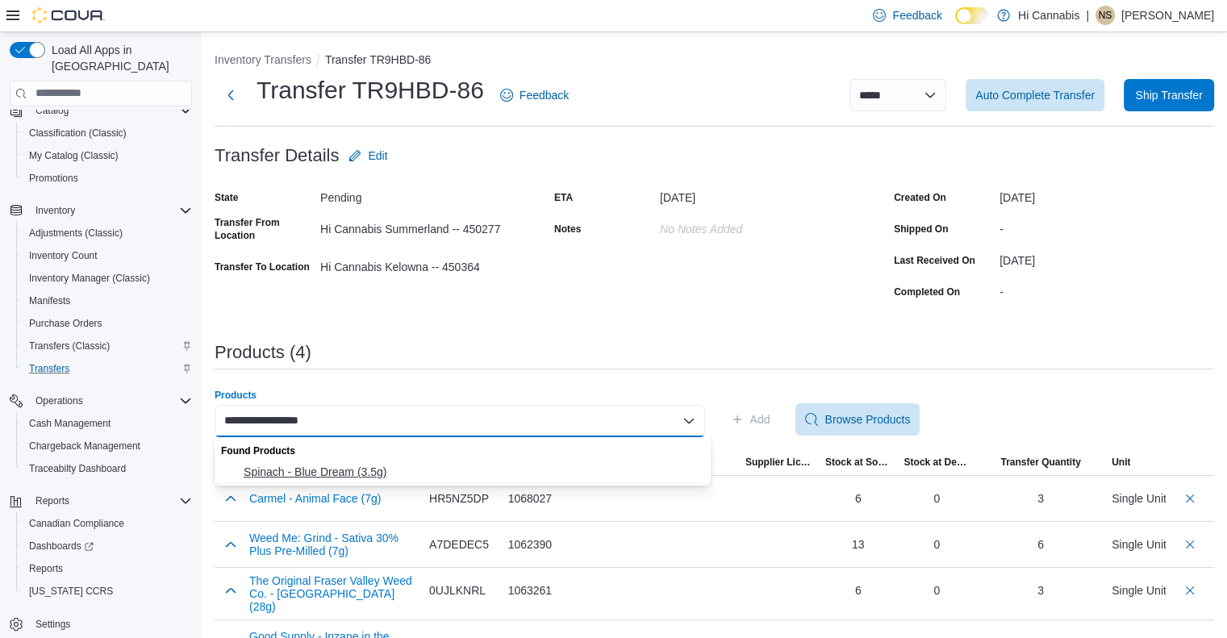
type input "**********"
click at [500, 478] on span "Spinach - Blue Dream (3.5g)" at bounding box center [472, 472] width 457 height 16
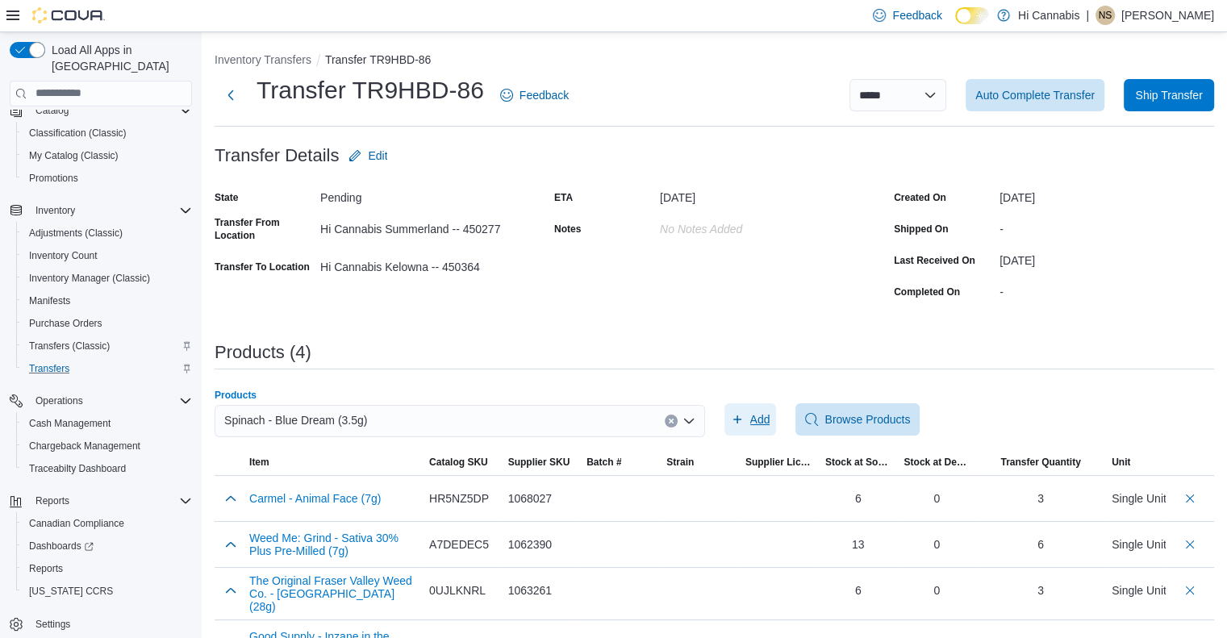
click at [756, 415] on span "Add" at bounding box center [760, 419] width 20 height 16
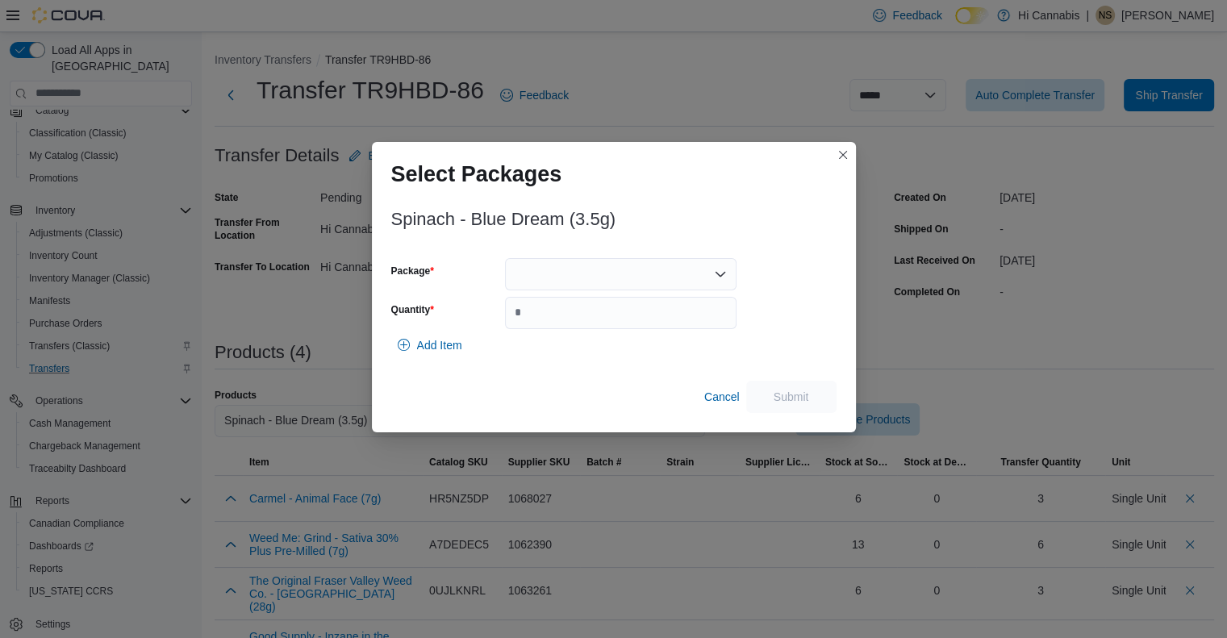
click at [645, 269] on div at bounding box center [620, 274] width 231 height 32
click at [616, 354] on span "023889" at bounding box center [630, 348] width 193 height 16
click at [698, 308] on input "Quantity" at bounding box center [620, 313] width 231 height 32
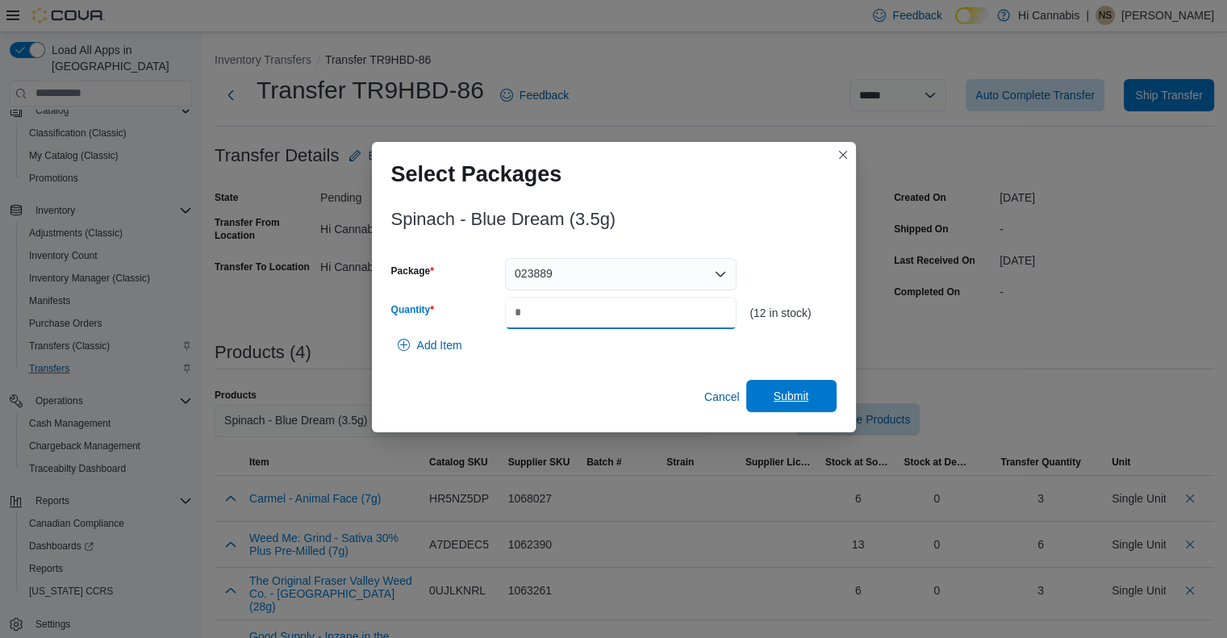
type input "*"
click at [803, 399] on span "Submit" at bounding box center [791, 396] width 35 height 16
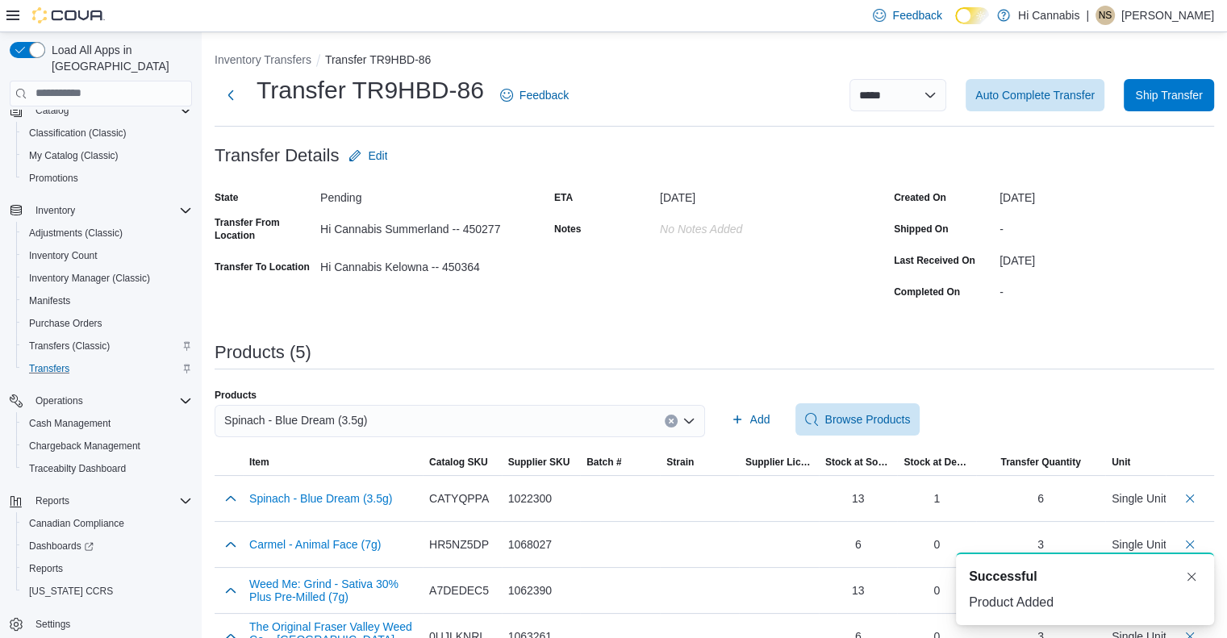
click at [673, 422] on icon "Clear input" at bounding box center [671, 421] width 4 height 4
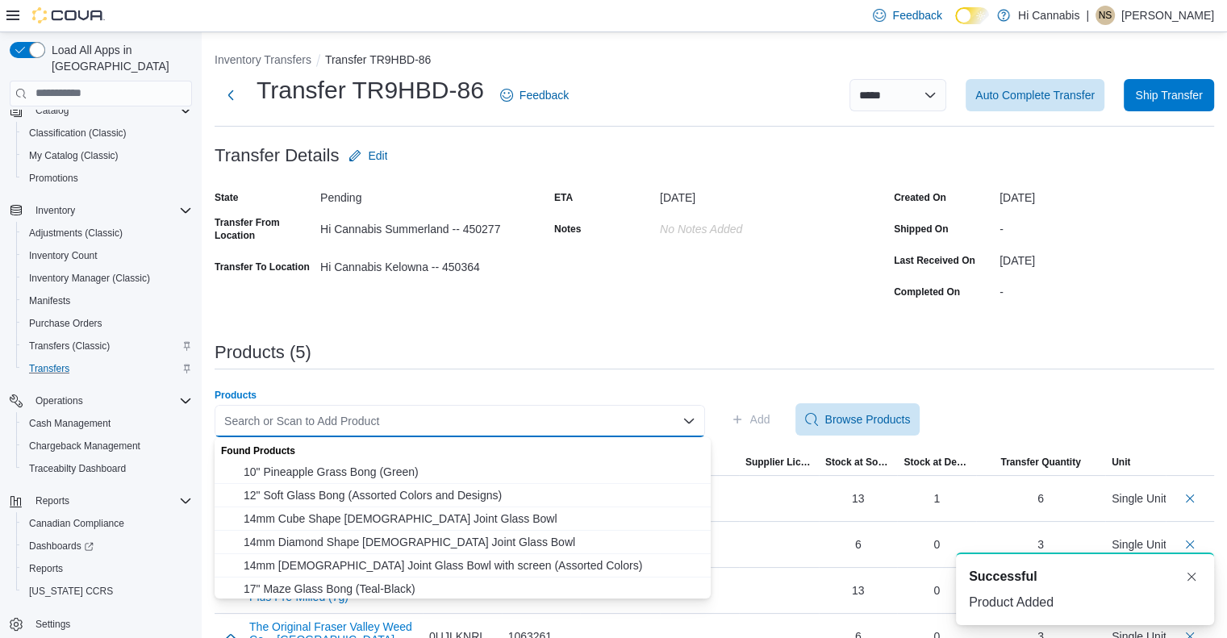
click at [413, 419] on div "Search or Scan to Add Product Combo box. Selected. Combo box input. Search or S…" at bounding box center [460, 421] width 490 height 32
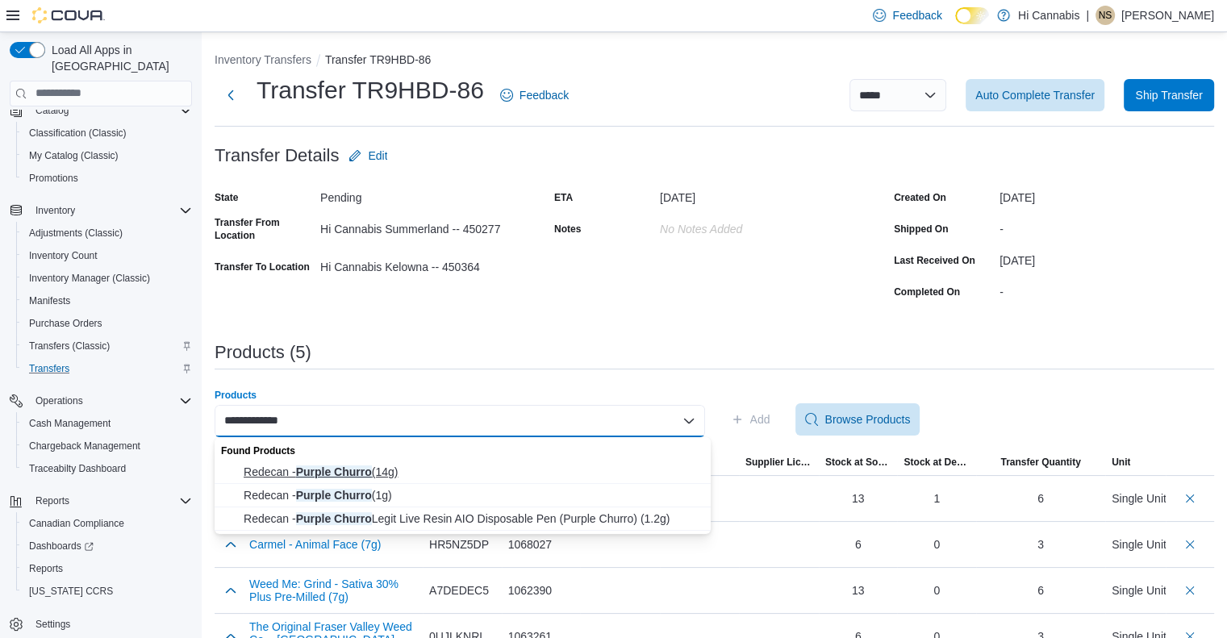
type input "**********"
click at [431, 470] on span "Redecan - Purple Churro (14g)" at bounding box center [472, 472] width 457 height 16
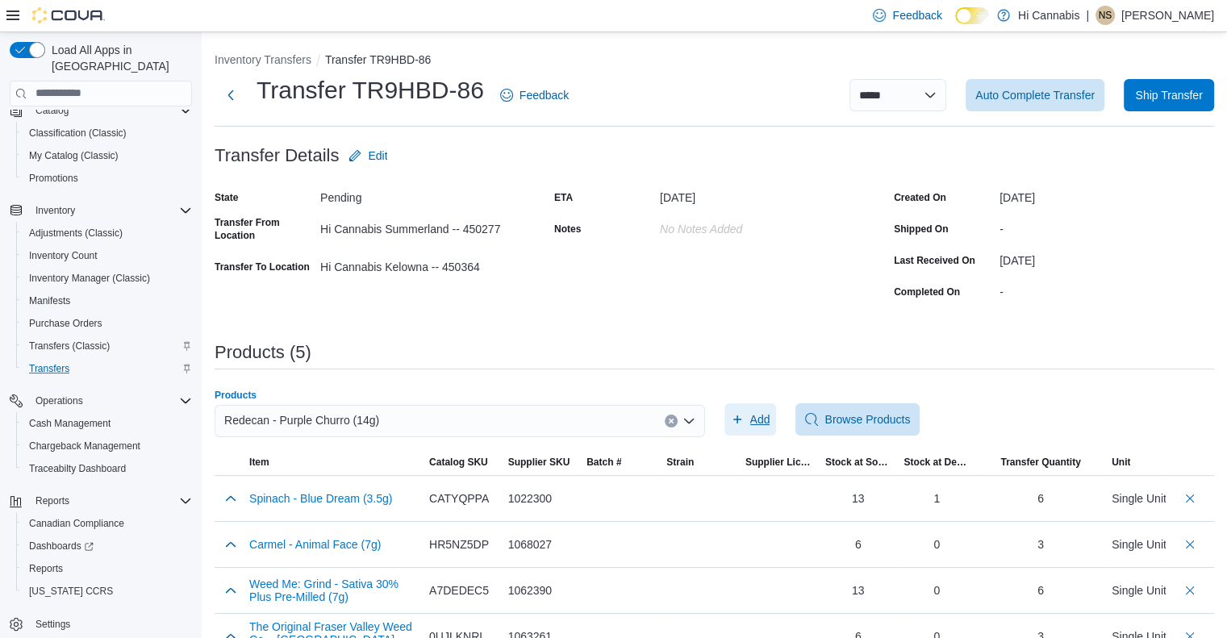
click at [770, 418] on span "Add" at bounding box center [760, 419] width 20 height 16
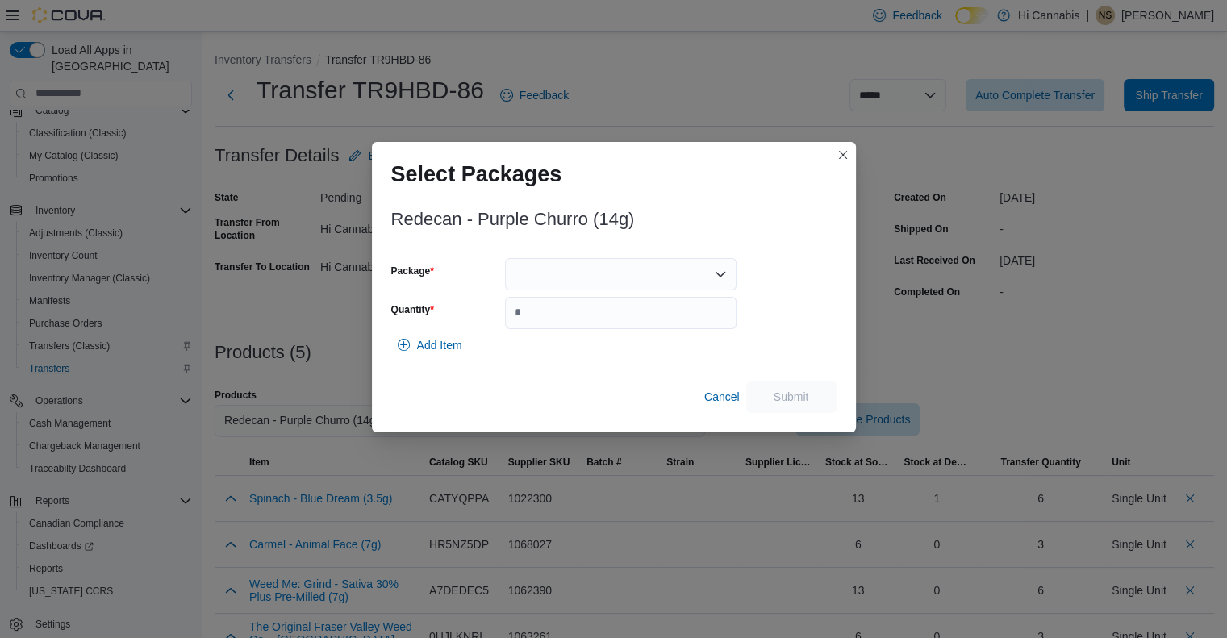
click at [707, 273] on div at bounding box center [620, 274] width 231 height 32
click at [674, 322] on span "3101738007" at bounding box center [630, 325] width 193 height 16
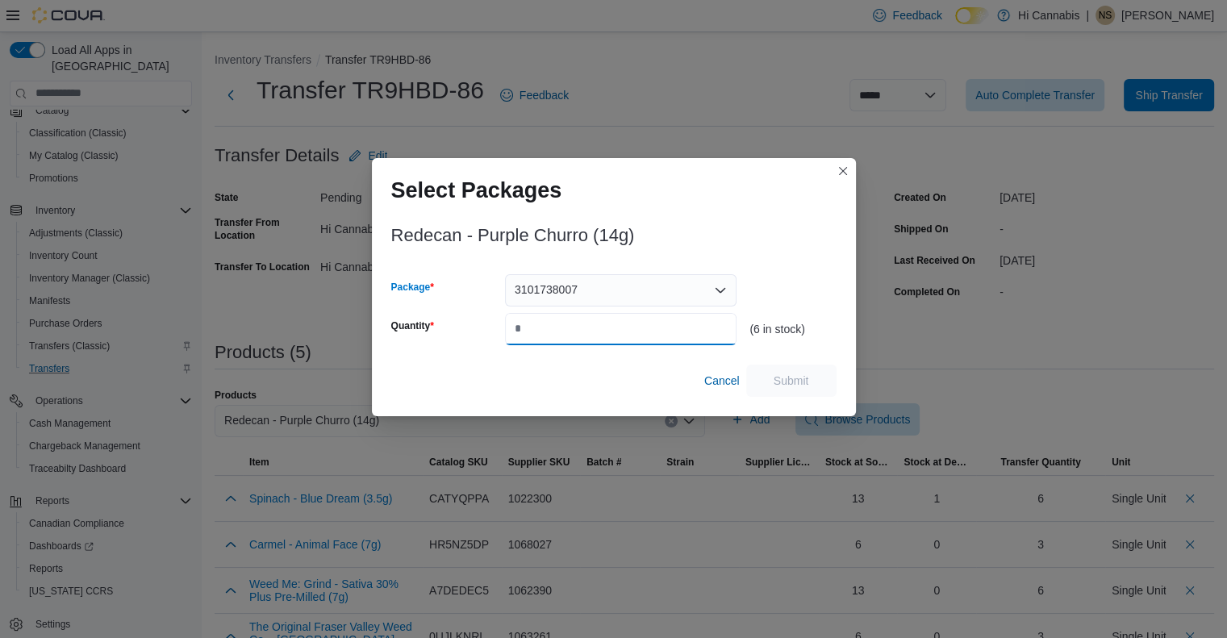
click at [618, 331] on input "Quantity" at bounding box center [620, 329] width 231 height 32
type input "*"
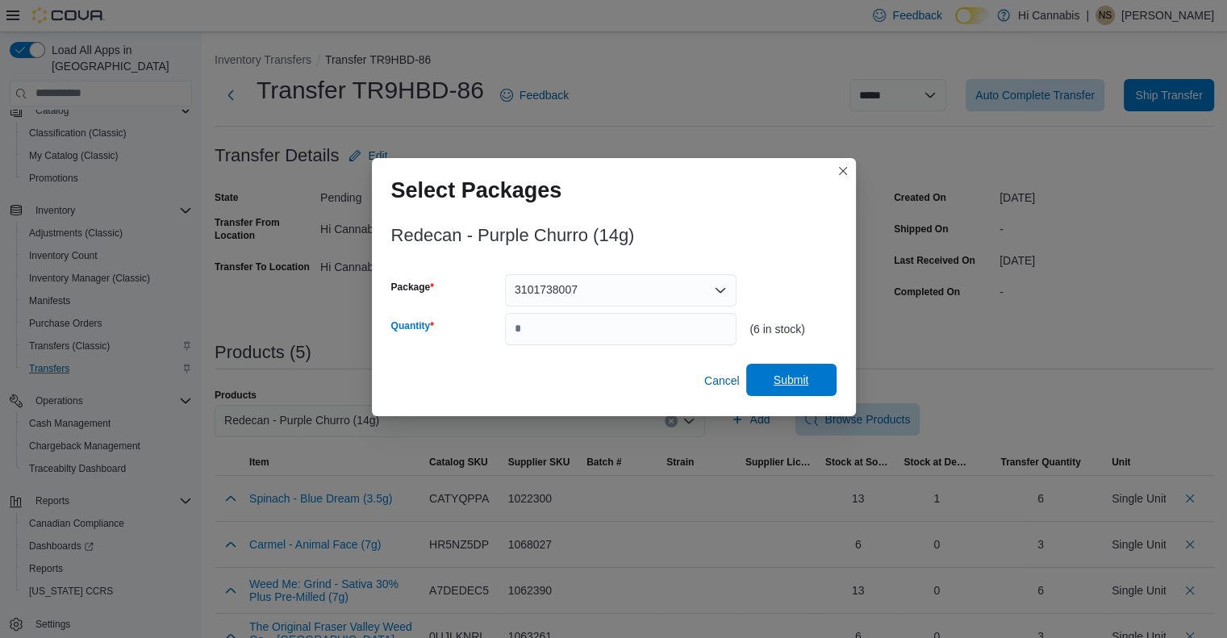
click at [792, 377] on span "Submit" at bounding box center [791, 380] width 35 height 16
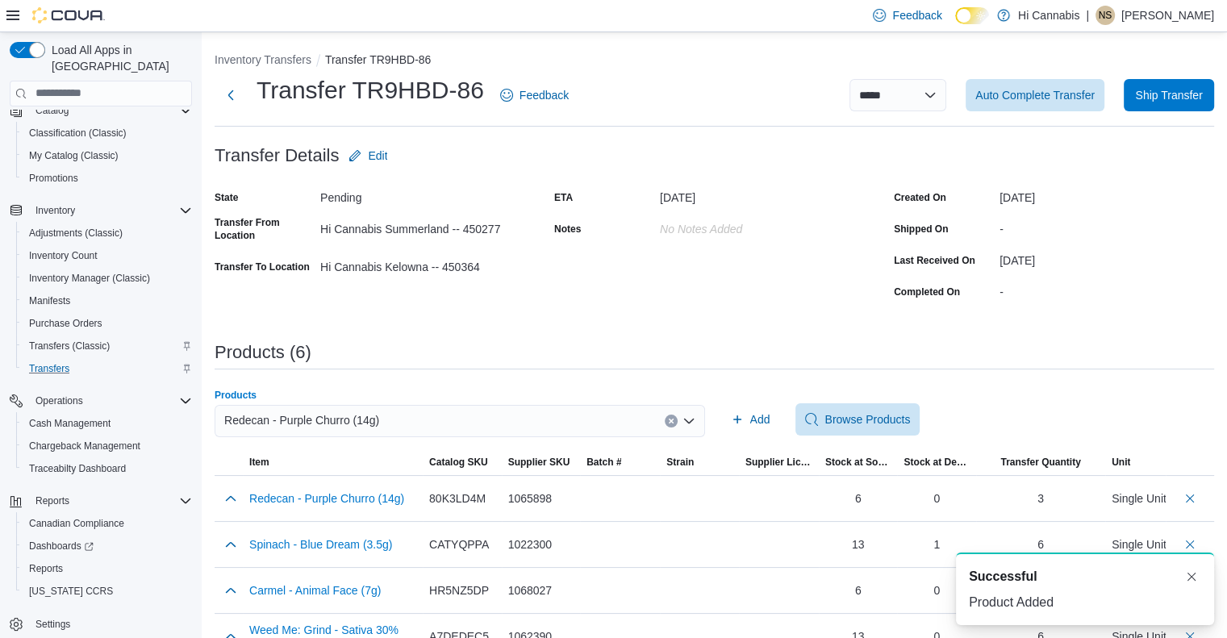
click at [678, 415] on button "Clear input" at bounding box center [671, 421] width 13 height 13
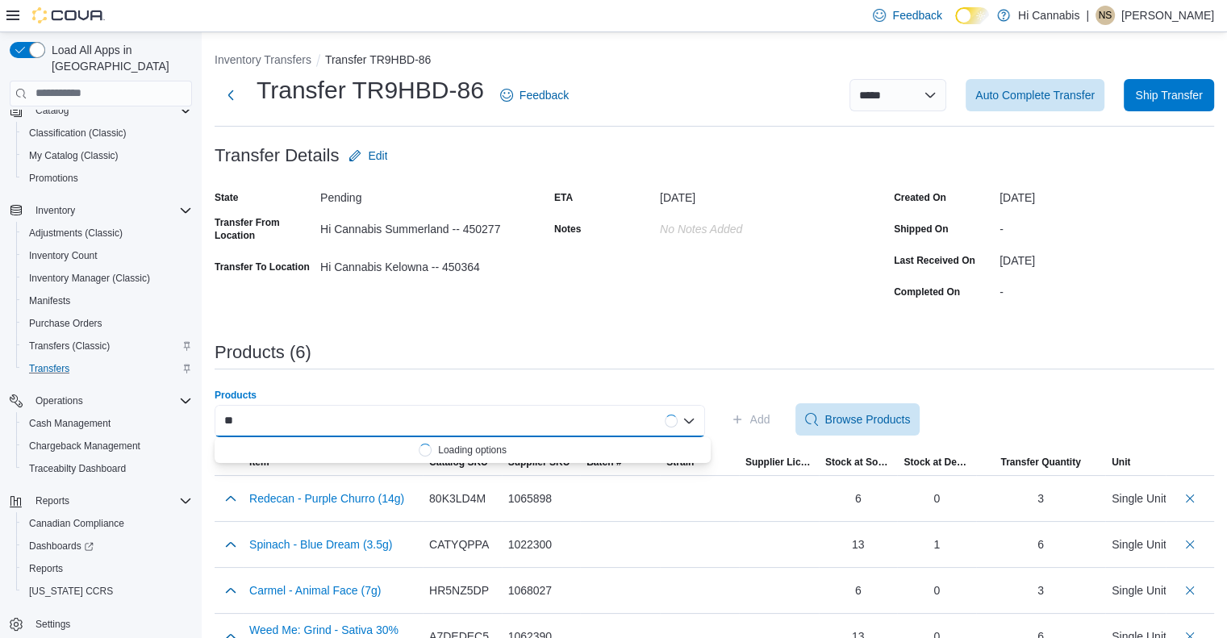
type input "*"
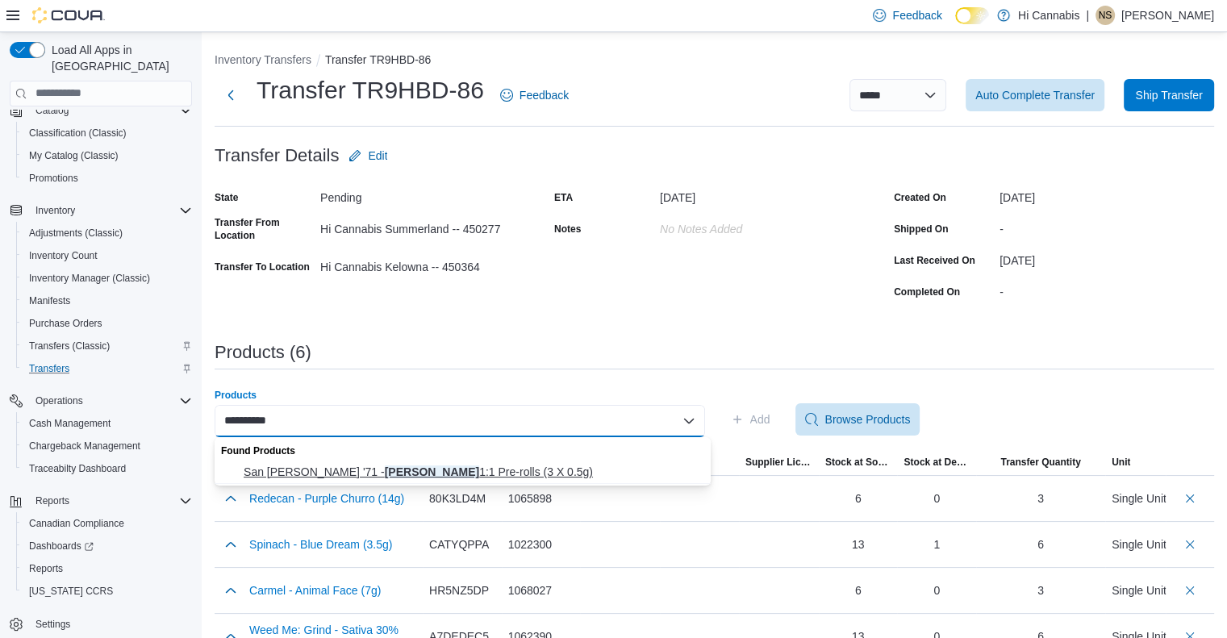
type input "**********"
click at [455, 470] on span "San [PERSON_NAME] '71 - Moon [PERSON_NAME] 1:1 Pre-rolls (3 X 0.5g)" at bounding box center [472, 472] width 457 height 16
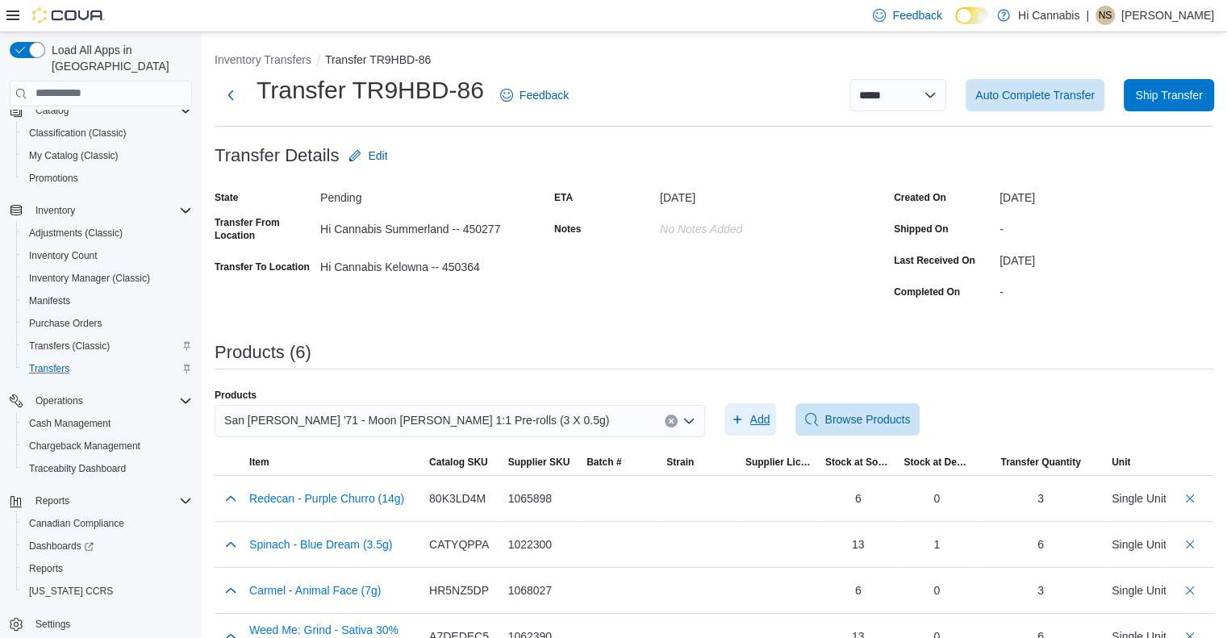
click at [770, 419] on span "Add" at bounding box center [760, 419] width 20 height 16
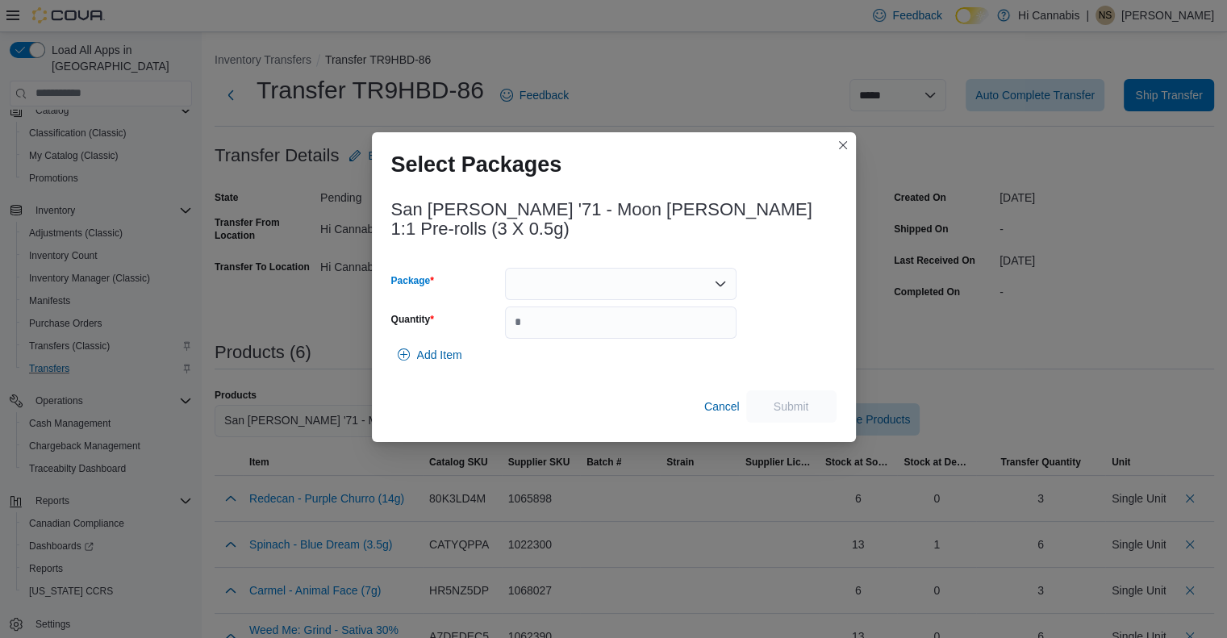
click at [684, 275] on div at bounding box center [620, 284] width 231 height 32
click at [665, 346] on span "0692695412562" at bounding box center [630, 348] width 193 height 16
click at [694, 318] on input "Quantity" at bounding box center [620, 323] width 231 height 32
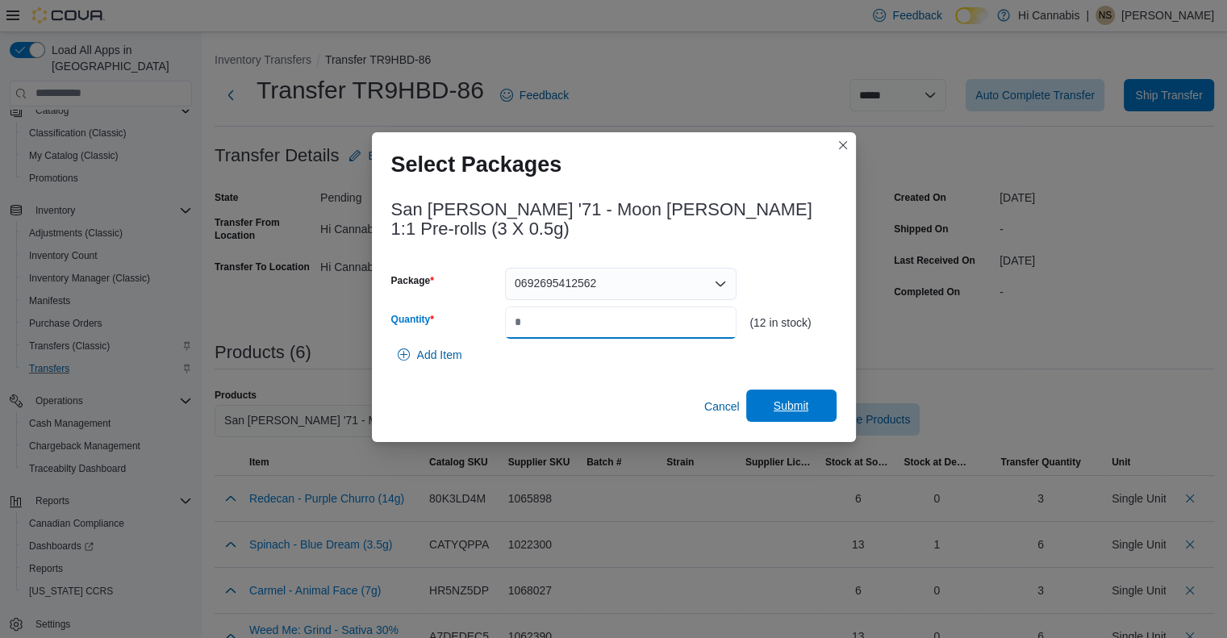
type input "*"
click at [803, 399] on span "Submit" at bounding box center [791, 406] width 35 height 16
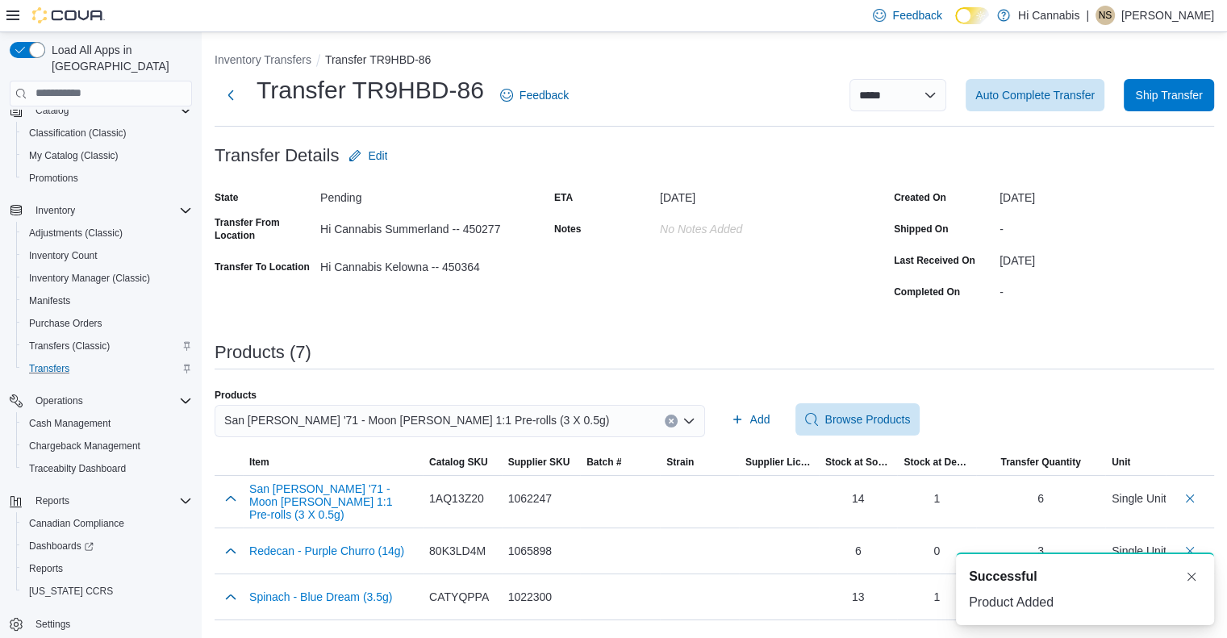
click at [677, 424] on button "Clear input" at bounding box center [671, 421] width 13 height 13
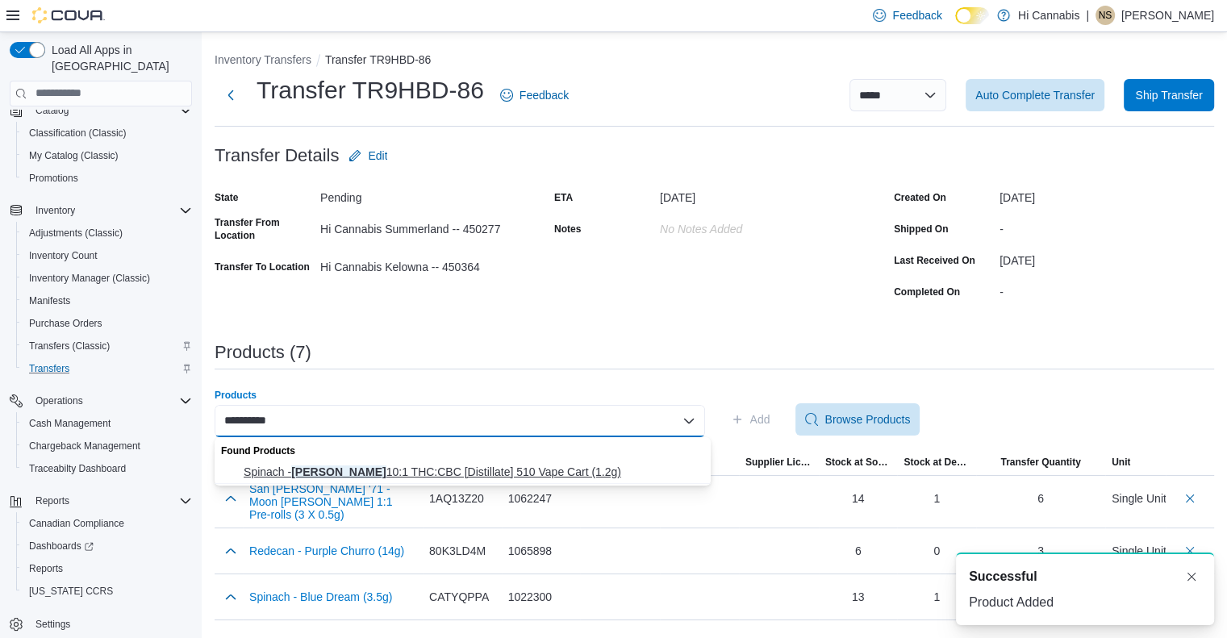
type input "**********"
click at [561, 473] on span "Spinach - Mango Kiwi 10:1 THC:CBC [Distillate] 510 Vape Cart (1.2g)" at bounding box center [472, 472] width 457 height 16
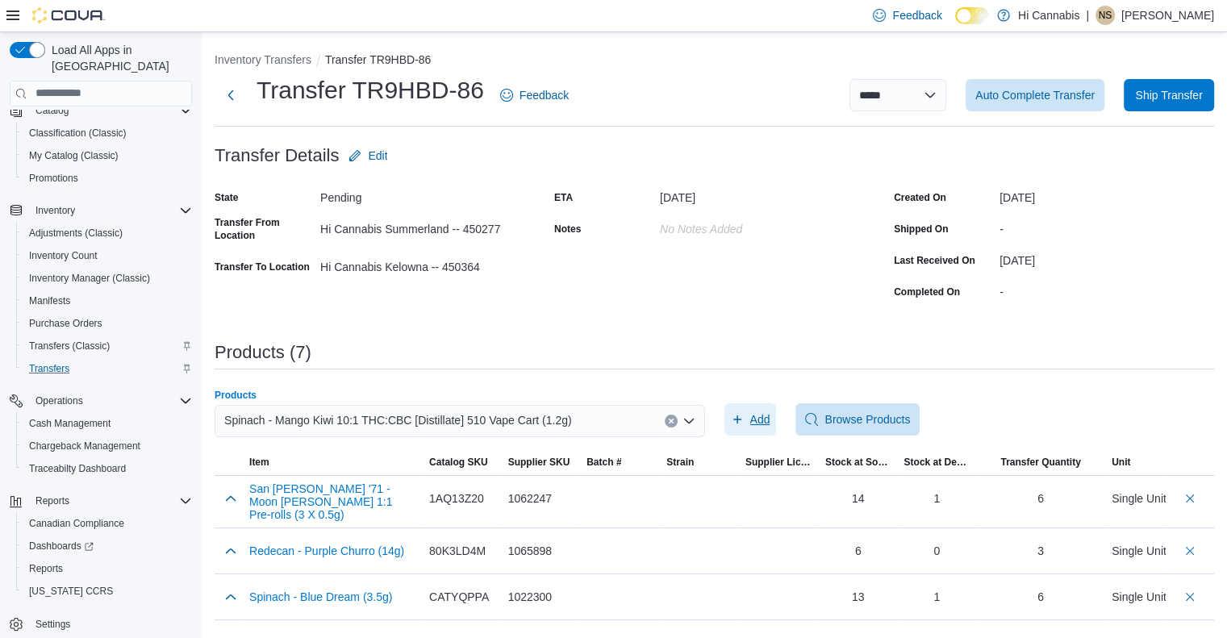
click at [770, 415] on span "Add" at bounding box center [760, 419] width 20 height 16
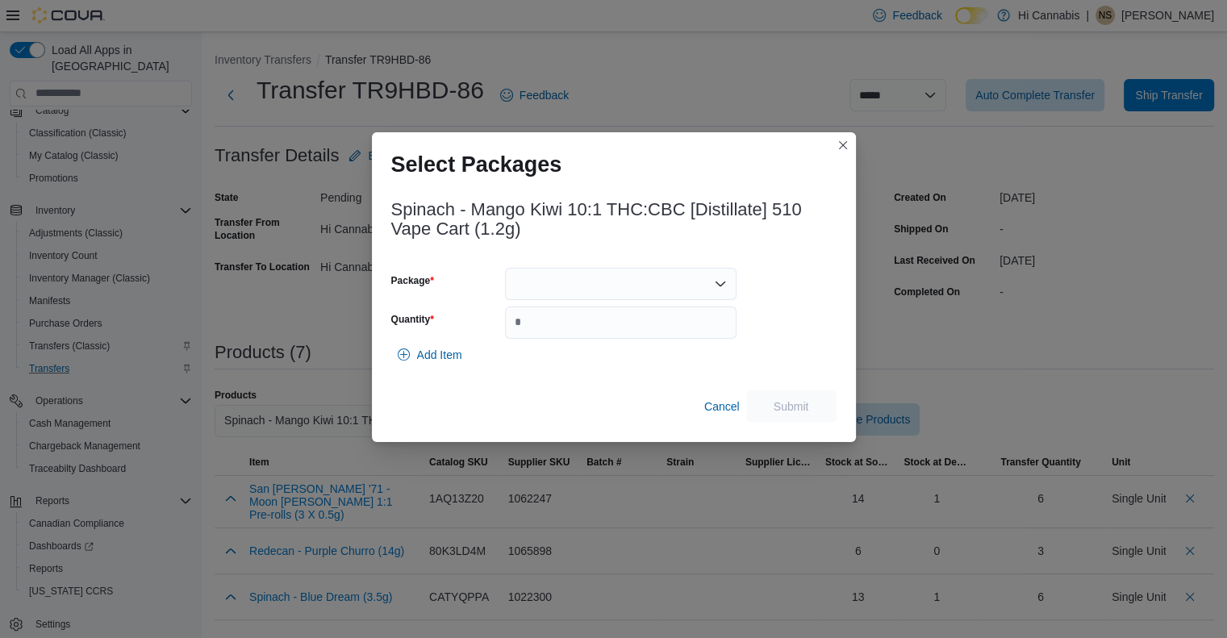
click at [640, 280] on div at bounding box center [620, 284] width 231 height 32
click at [619, 358] on span "023437" at bounding box center [630, 358] width 193 height 16
click at [619, 322] on input "Quantity" at bounding box center [620, 323] width 231 height 32
type input "*"
click at [794, 403] on span "Submit" at bounding box center [791, 406] width 35 height 16
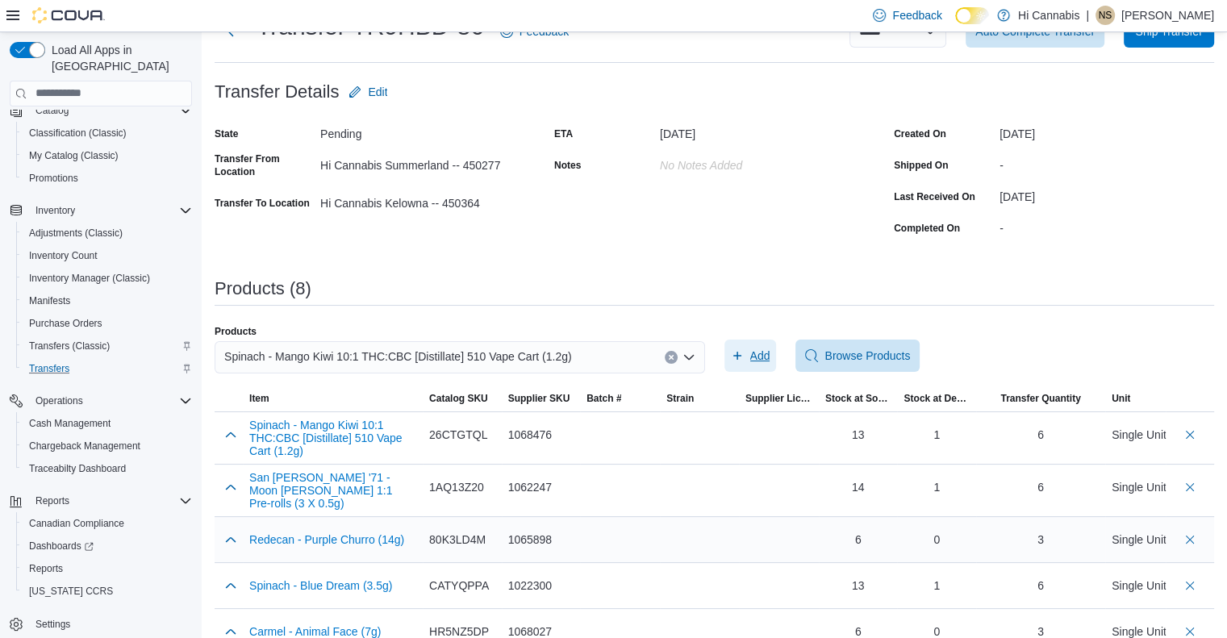
scroll to position [144, 0]
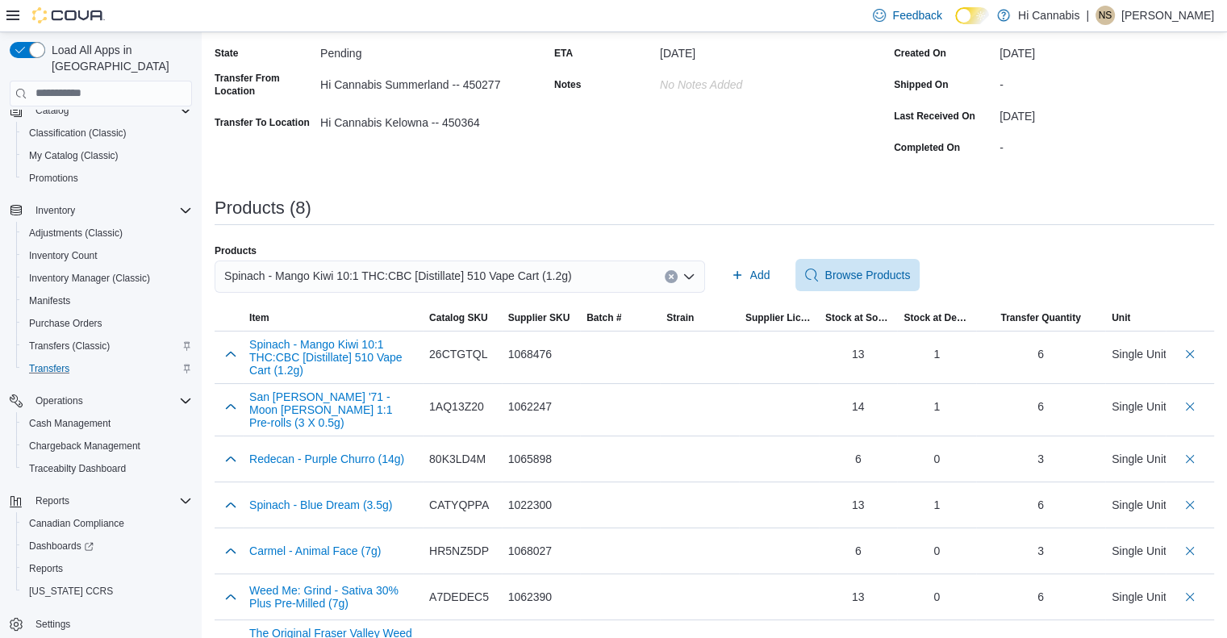
click at [673, 277] on icon "Clear input" at bounding box center [671, 276] width 4 height 4
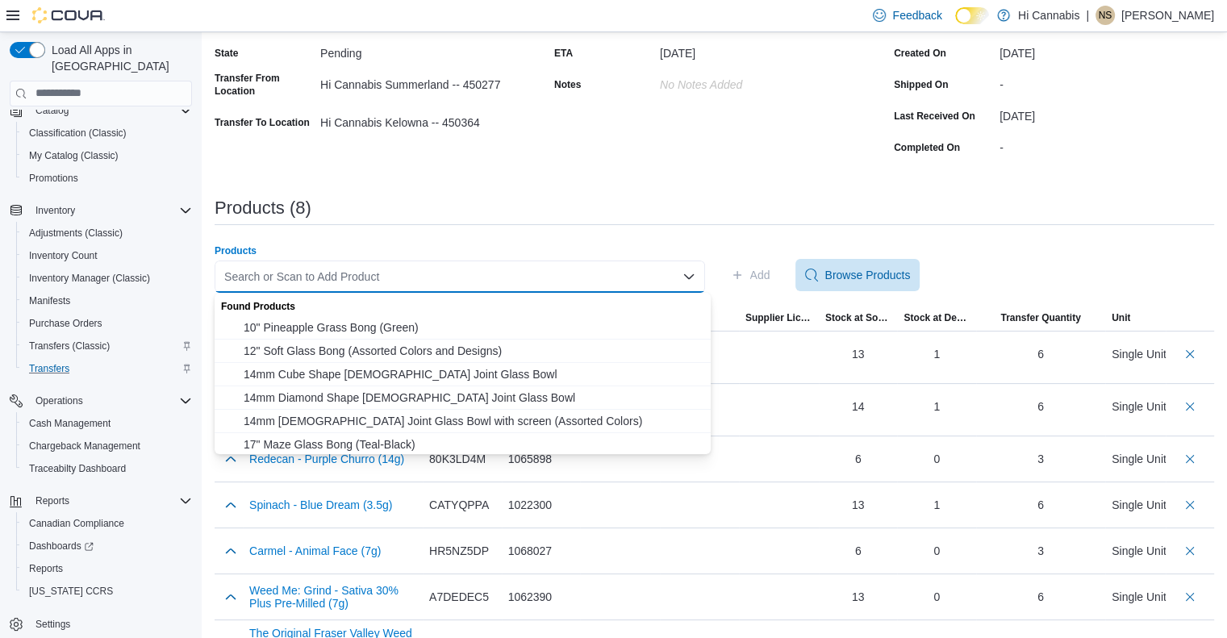
click at [596, 272] on div "Search or Scan to Add Product Combo box. Selected. Combo box input. Search or S…" at bounding box center [460, 277] width 490 height 32
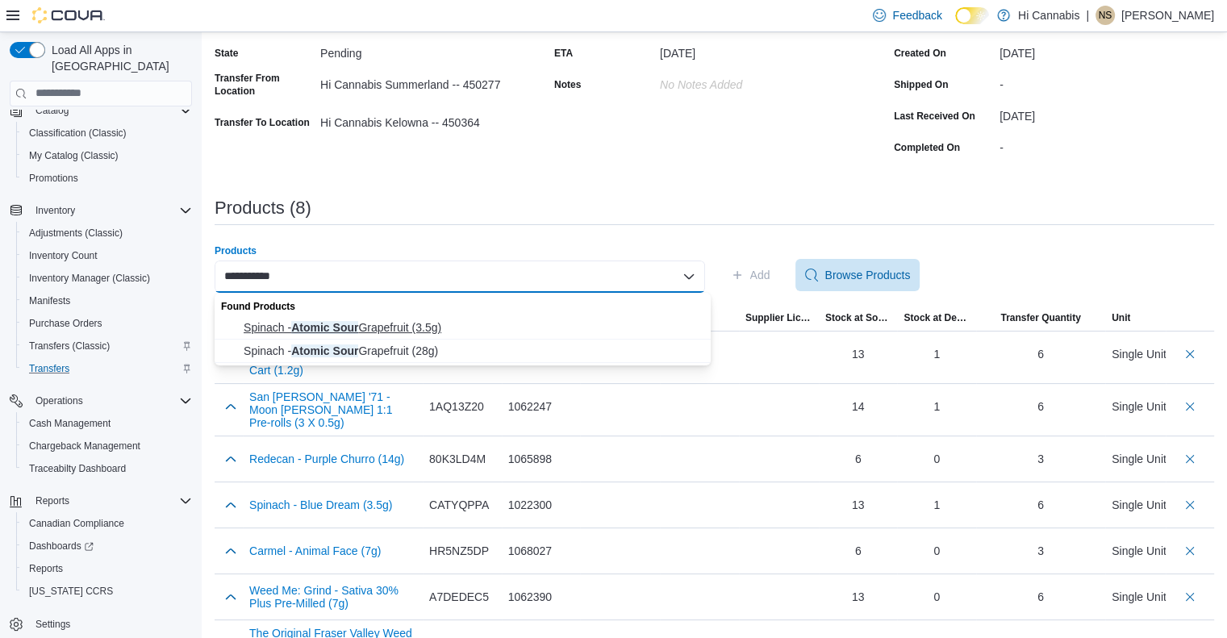
type input "**********"
click at [536, 330] on span "Spinach - Atomic Sour Grapefruit (3.5g)" at bounding box center [472, 327] width 457 height 16
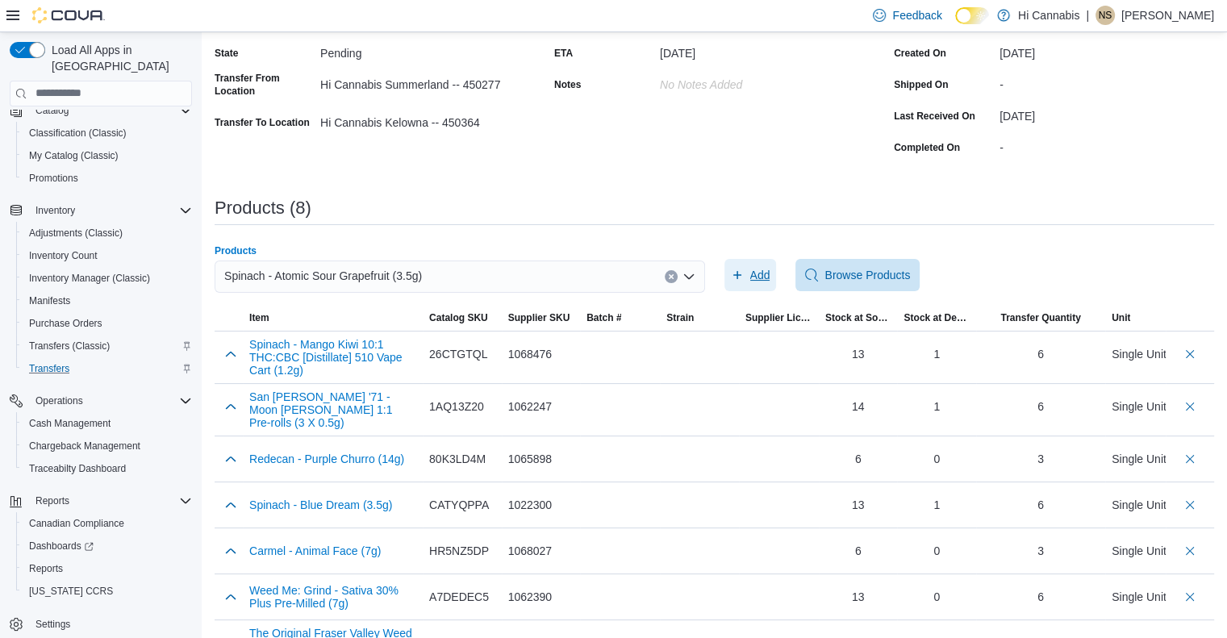
click at [768, 271] on span "Add" at bounding box center [760, 275] width 20 height 16
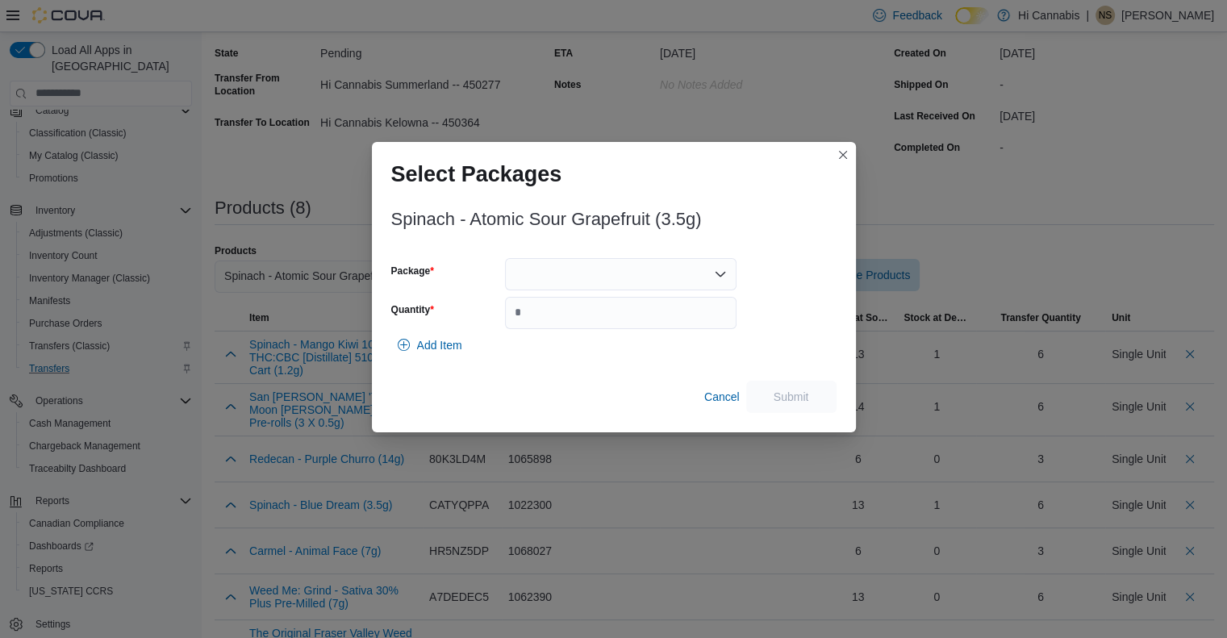
click at [644, 283] on div at bounding box center [620, 274] width 231 height 32
click at [594, 323] on span "024651" at bounding box center [630, 325] width 193 height 16
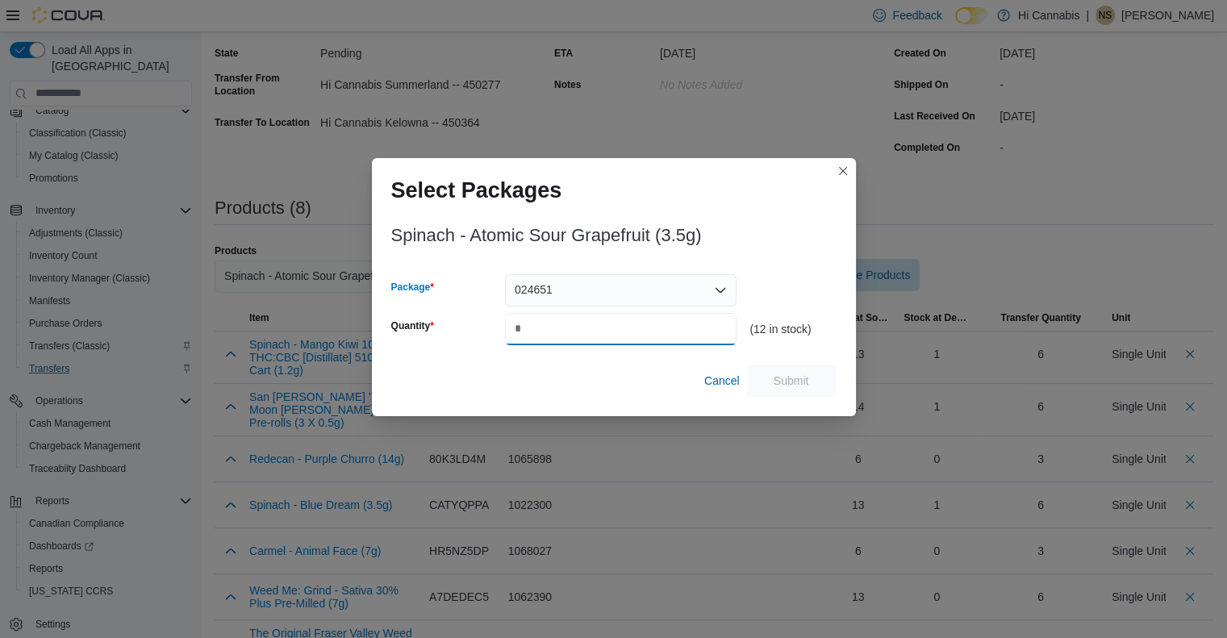
click at [566, 322] on input "Quantity" at bounding box center [620, 329] width 231 height 32
type input "*"
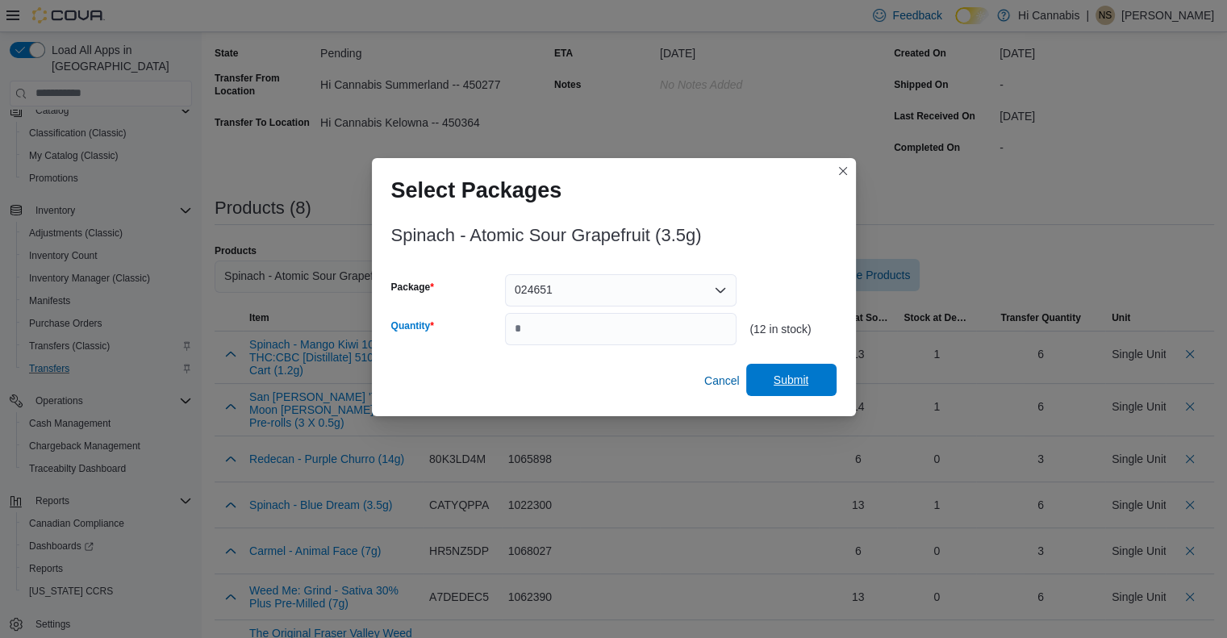
click at [801, 383] on span "Submit" at bounding box center [791, 380] width 35 height 16
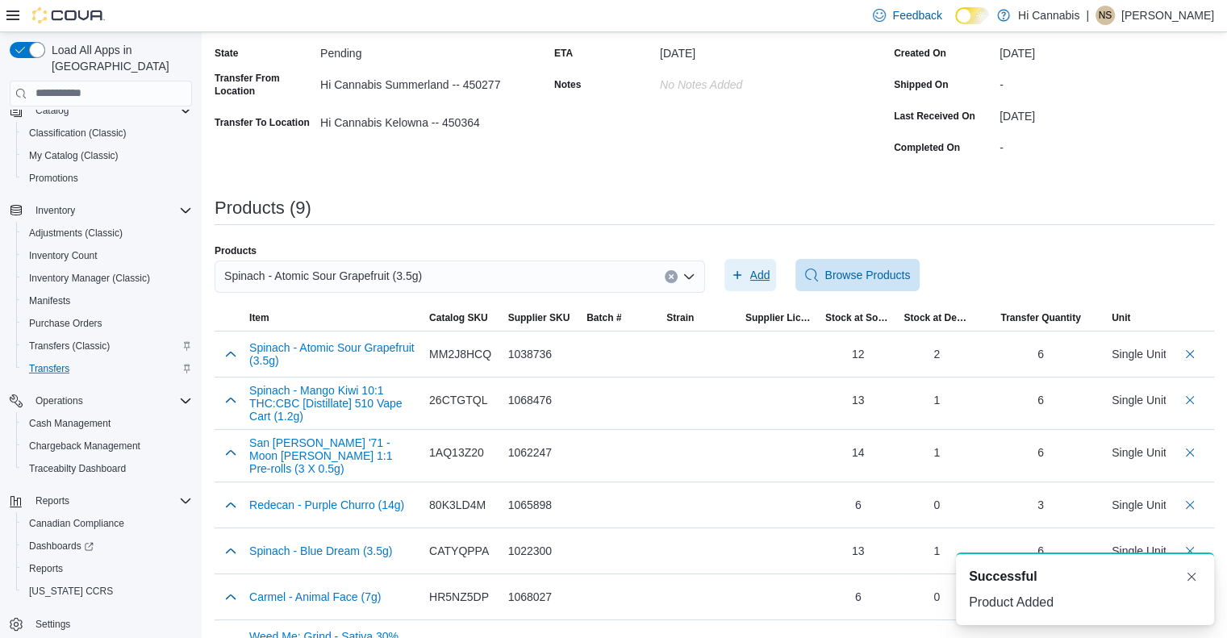
scroll to position [0, 0]
click at [674, 277] on icon "Clear input" at bounding box center [671, 276] width 6 height 6
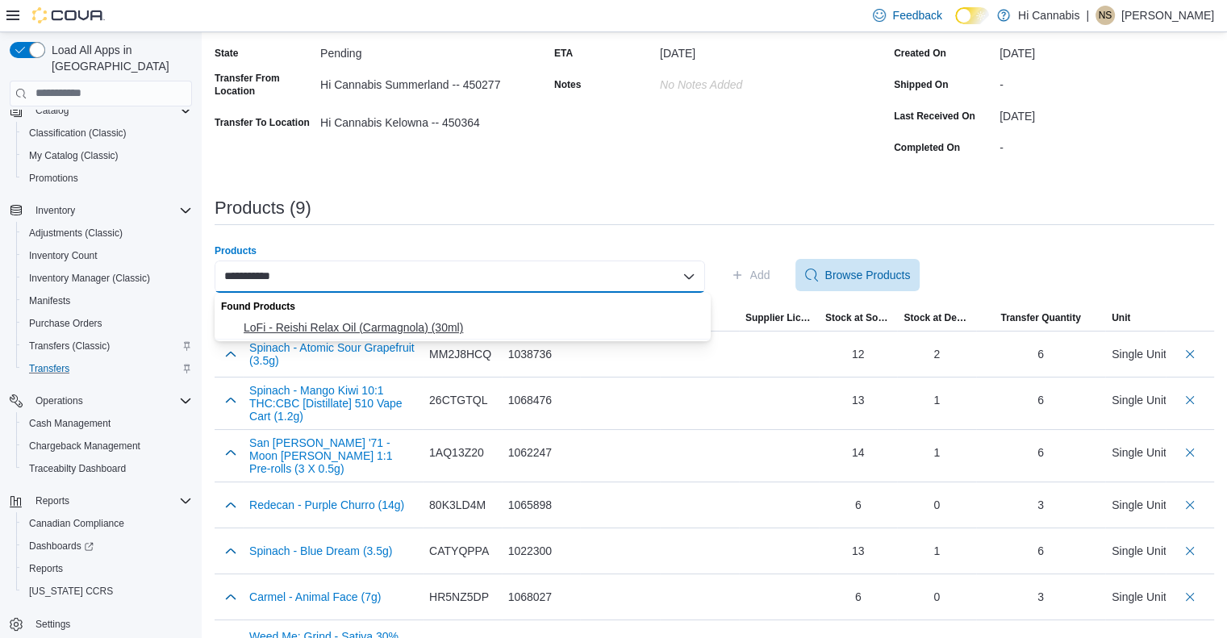
type input "**********"
click at [497, 331] on span "LoFi - Reishi Relax Oil (Carmagnola) (30ml)" at bounding box center [472, 327] width 457 height 16
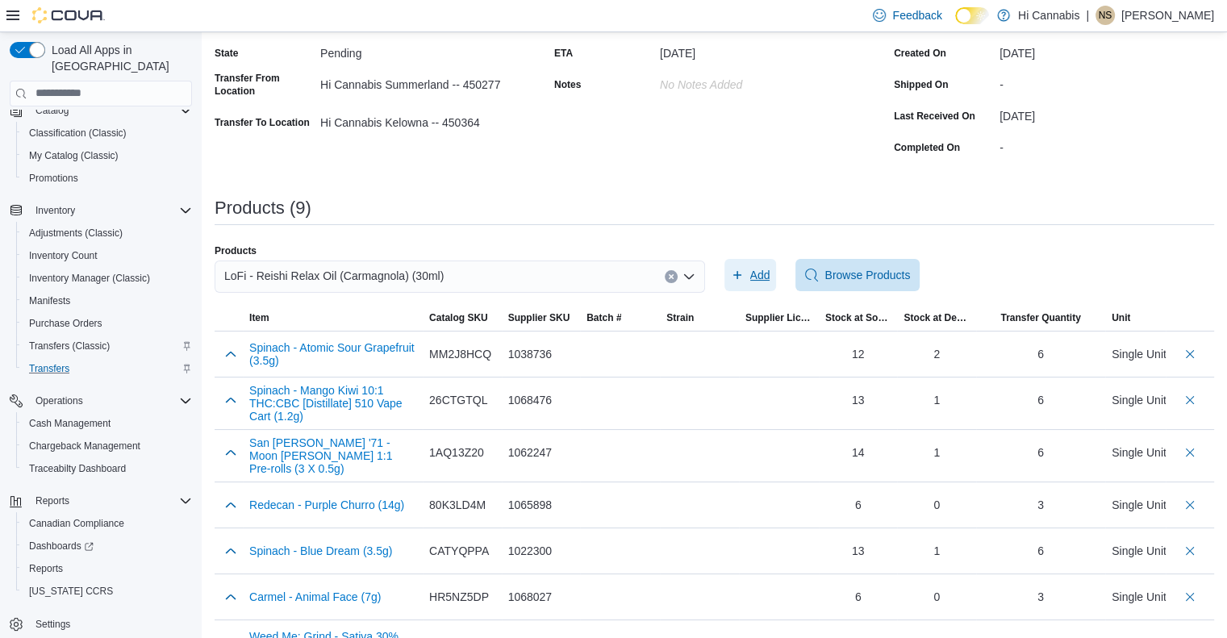
click at [770, 277] on span "Add" at bounding box center [760, 275] width 20 height 16
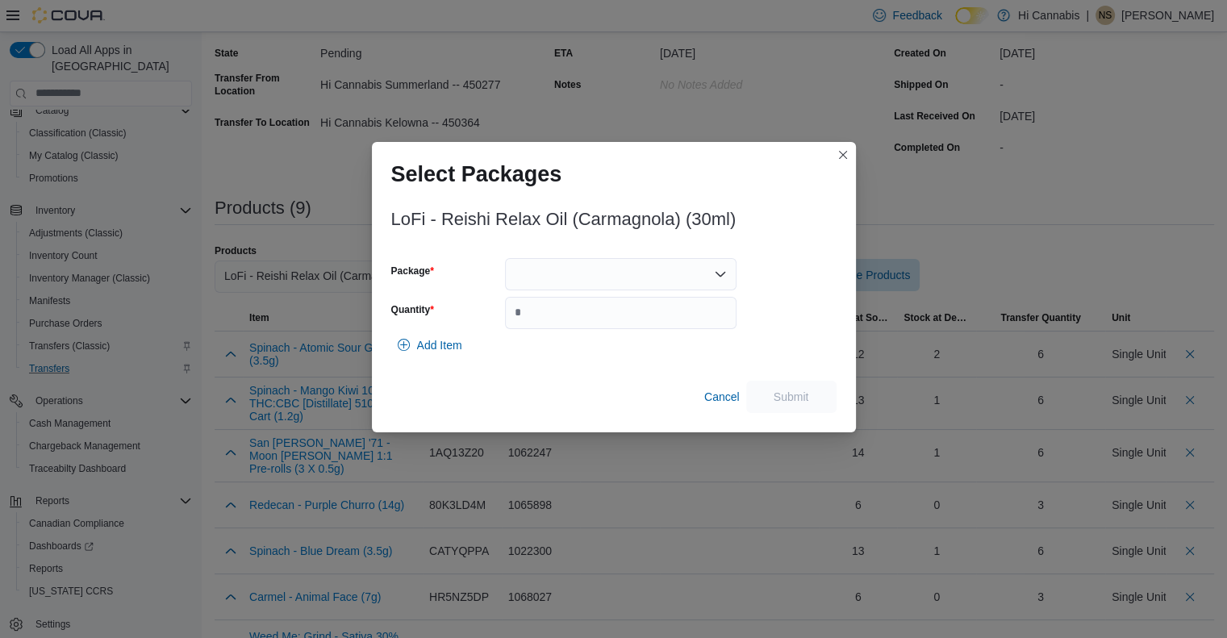
click at [619, 280] on div at bounding box center [620, 274] width 231 height 32
click at [610, 322] on span "IR-002-B" at bounding box center [630, 325] width 193 height 16
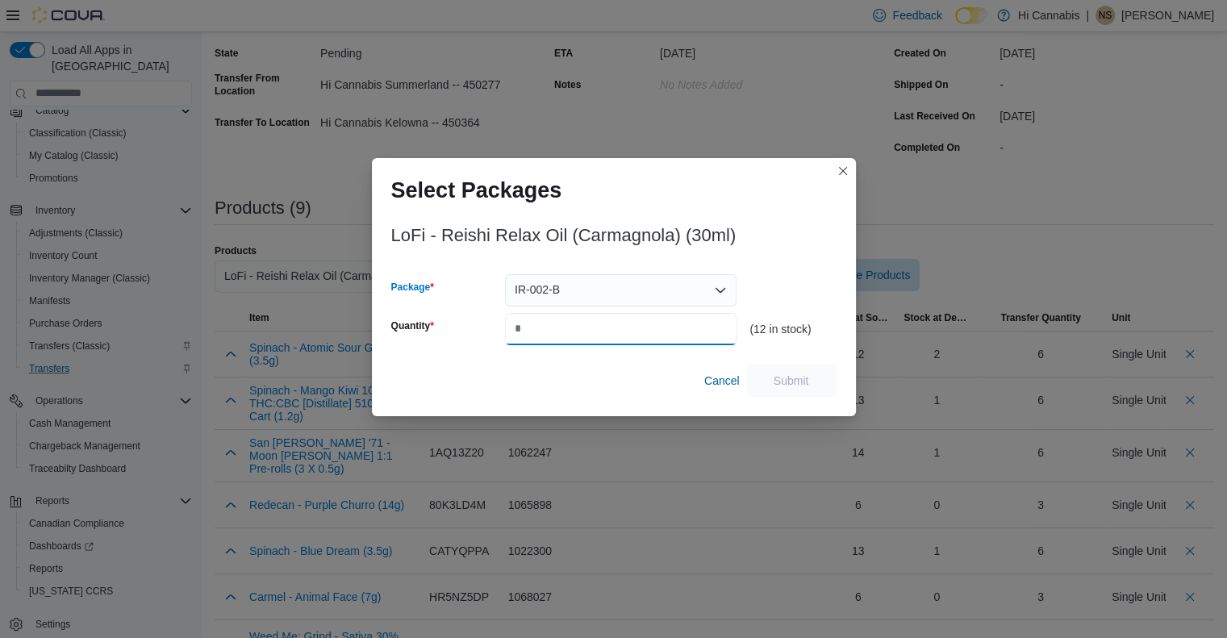
click at [600, 325] on input "Quantity" at bounding box center [620, 329] width 231 height 32
type input "*"
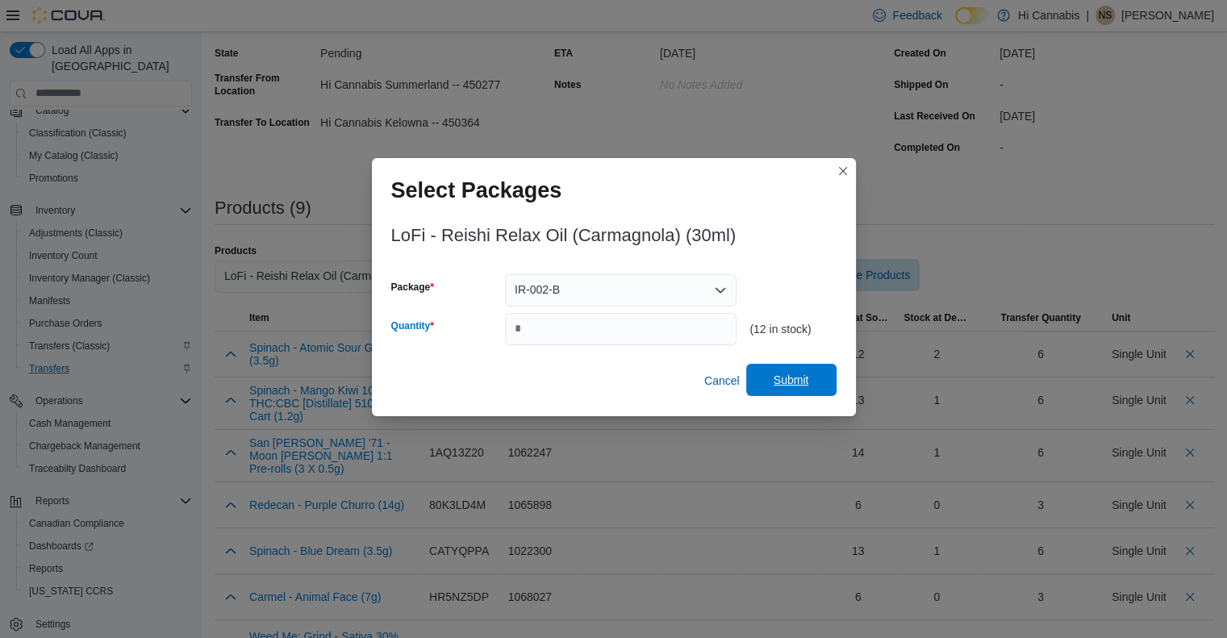
click at [780, 383] on span "Submit" at bounding box center [791, 380] width 35 height 16
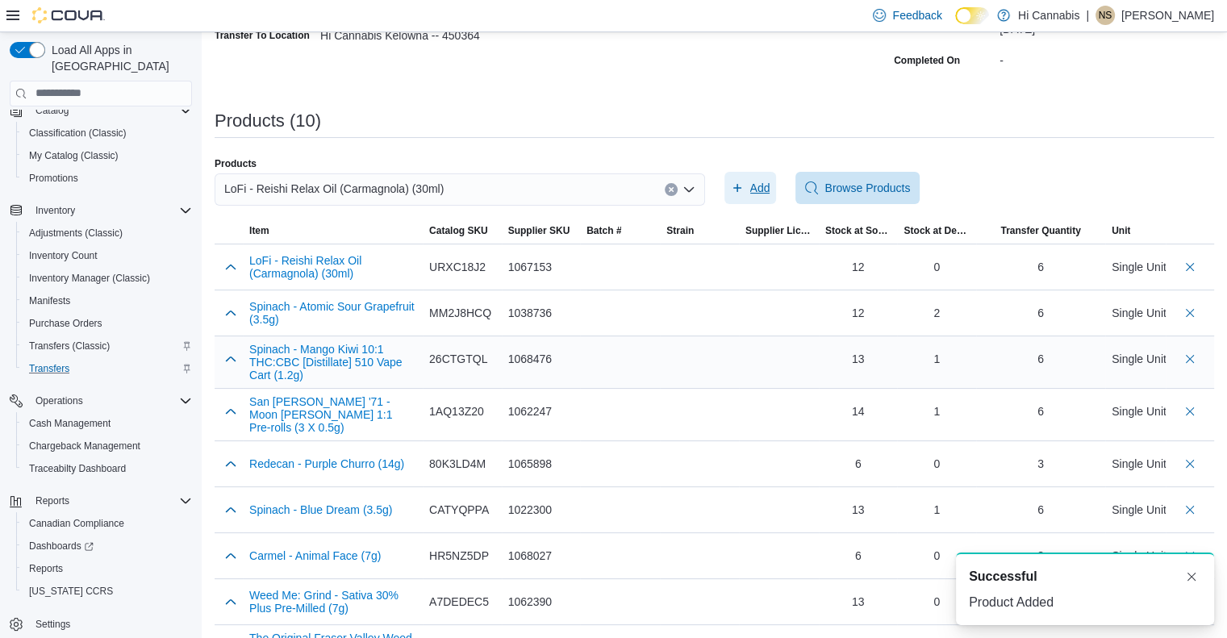
scroll to position [316, 0]
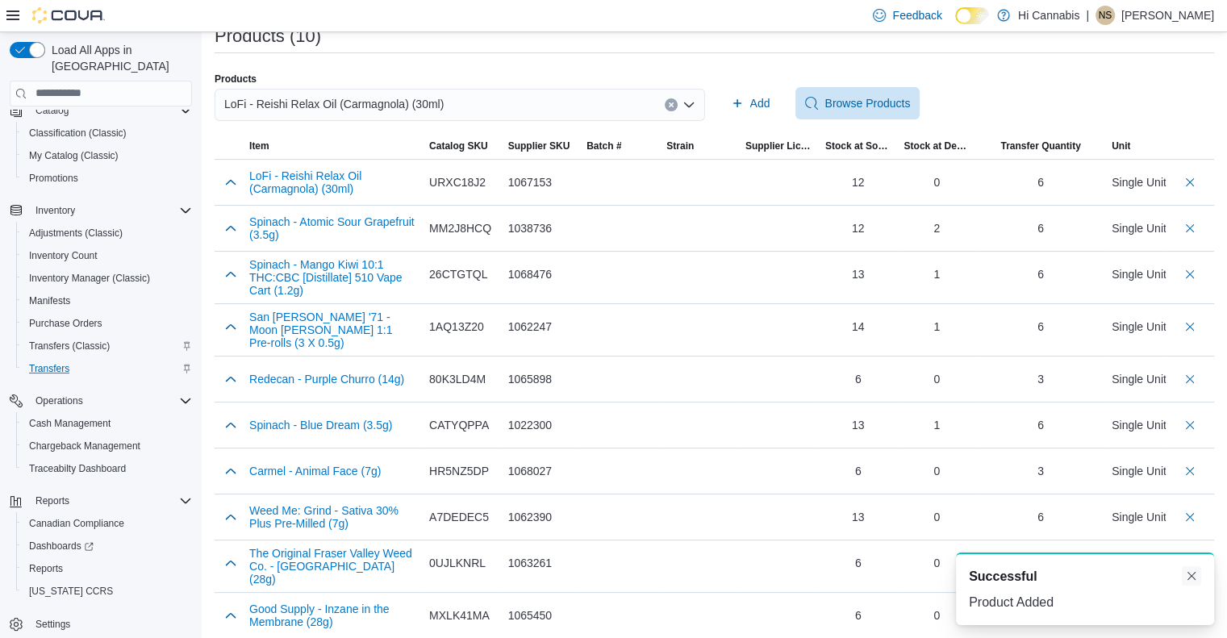
click at [1194, 578] on button "Dismiss toast" at bounding box center [1191, 575] width 19 height 19
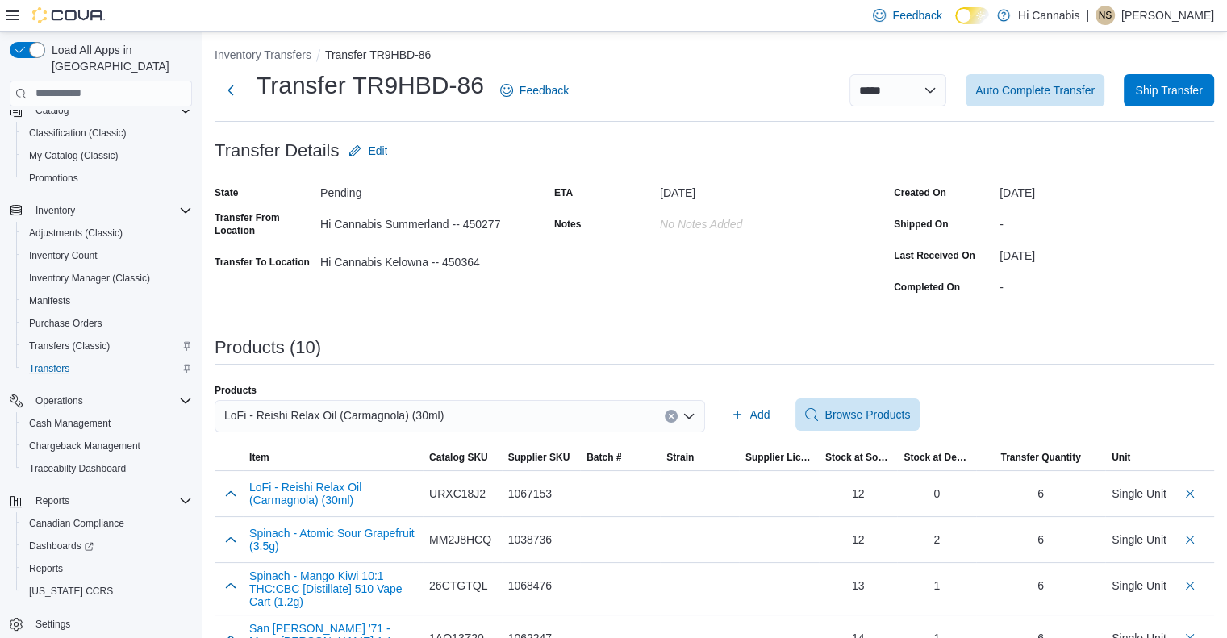
scroll to position [0, 0]
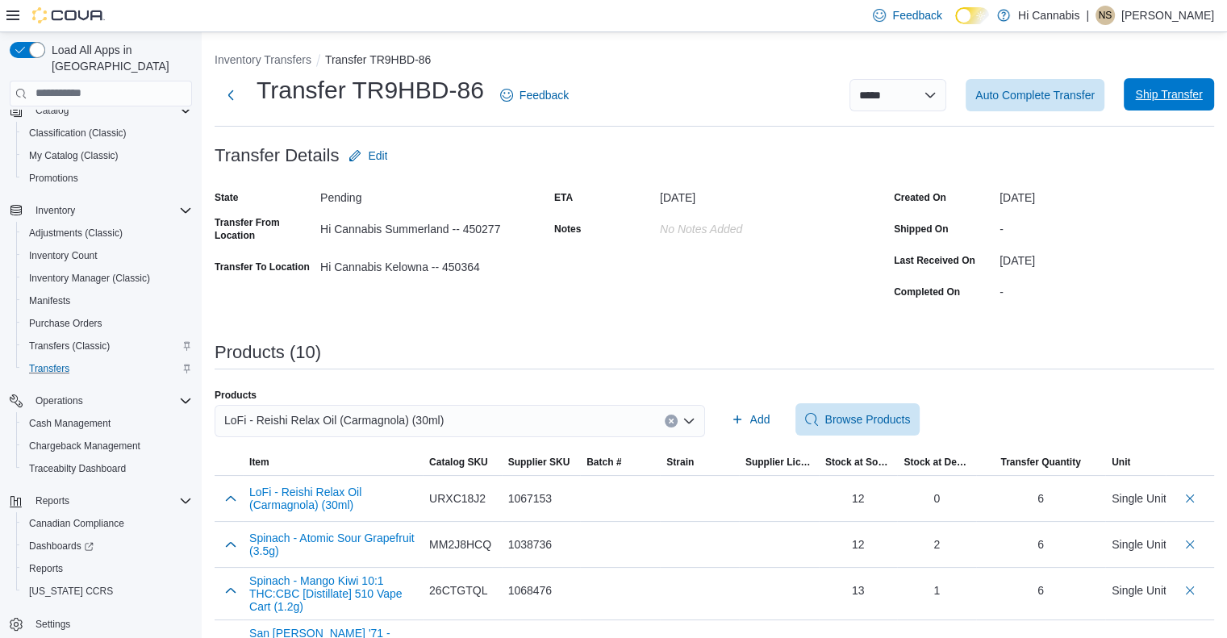
click at [1196, 97] on span "Ship Transfer" at bounding box center [1168, 94] width 67 height 16
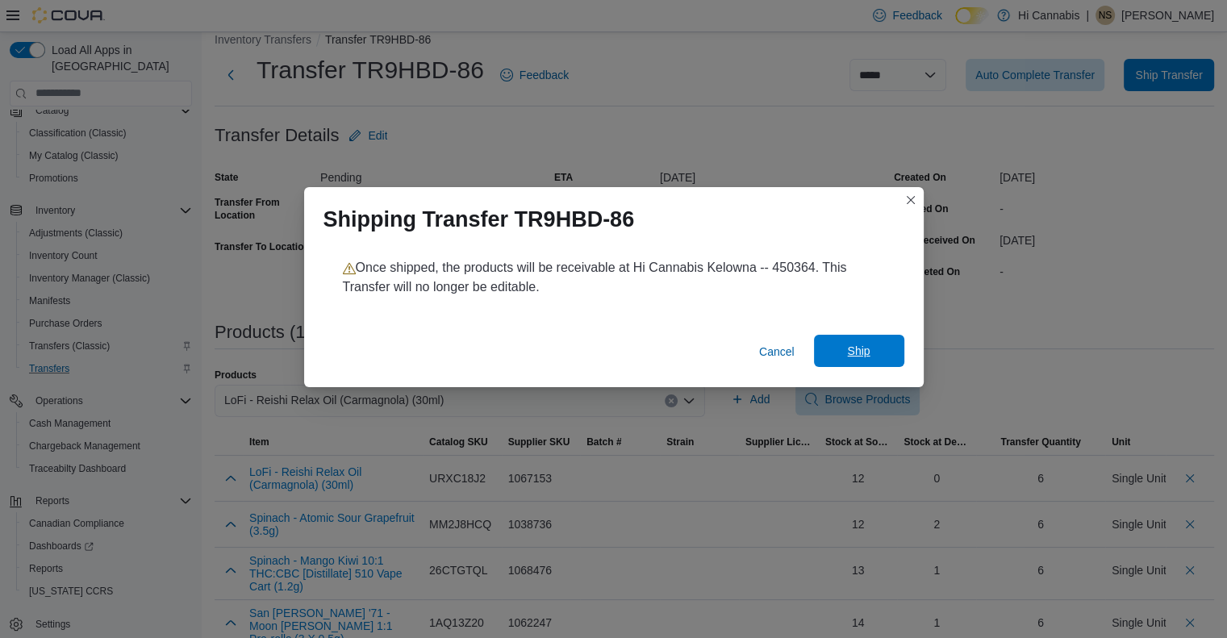
click at [861, 348] on span "Ship" at bounding box center [858, 351] width 23 height 16
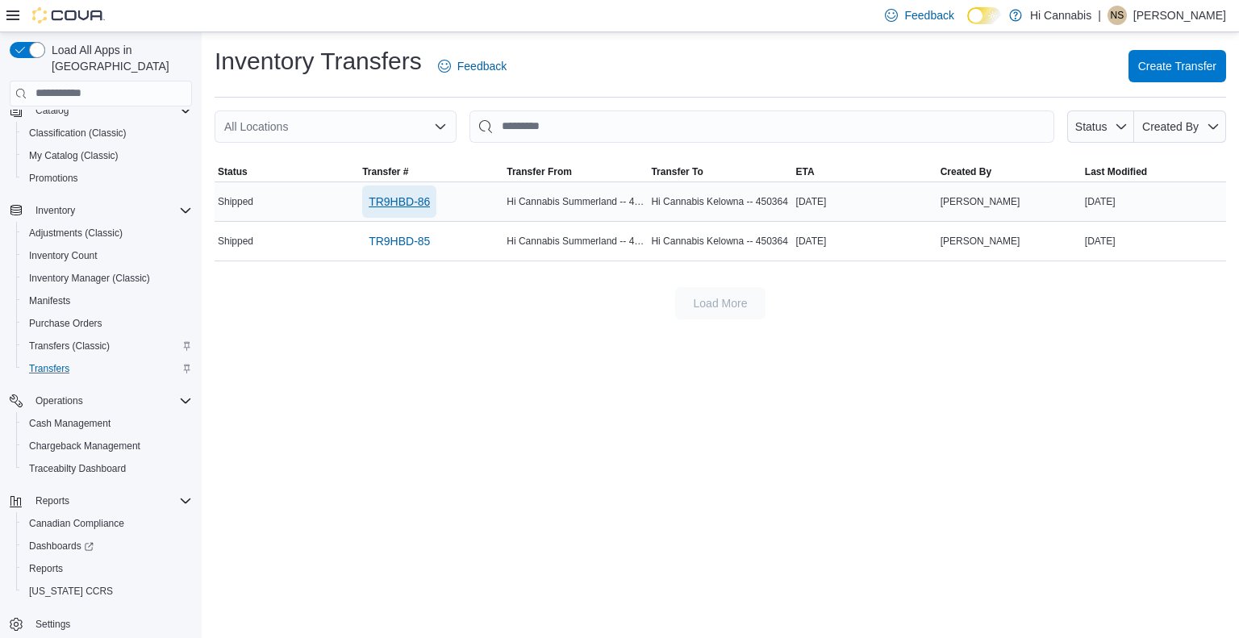
click at [400, 201] on span "TR9HBD-86" at bounding box center [399, 202] width 61 height 16
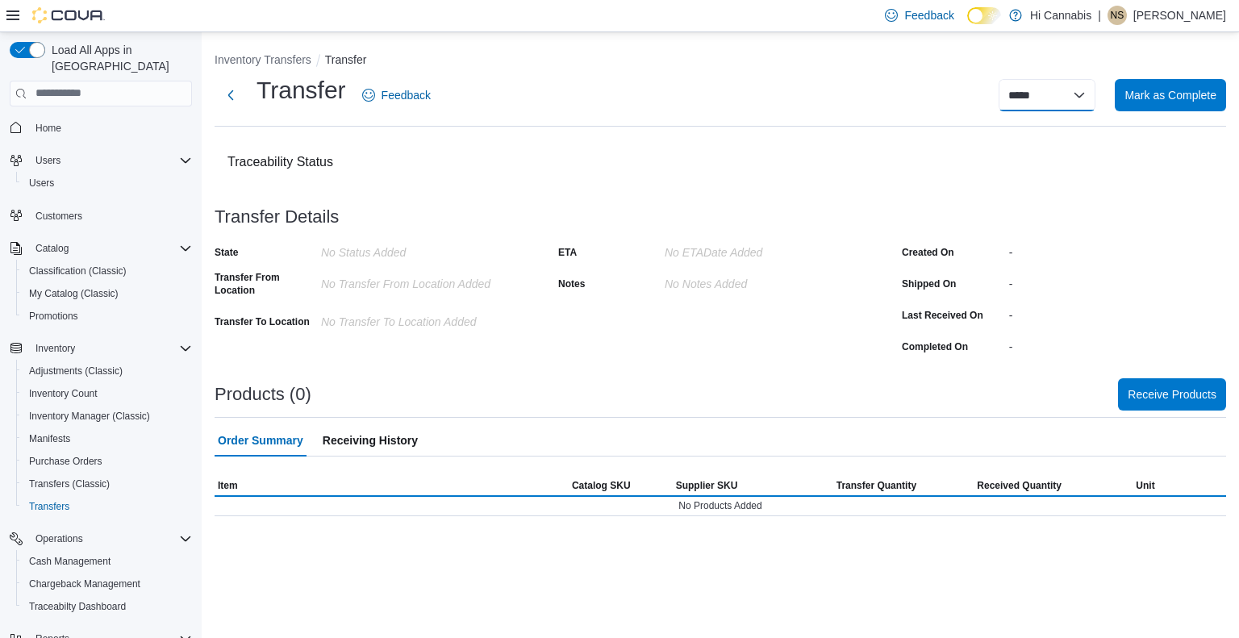
click at [1036, 93] on select "**********" at bounding box center [1047, 95] width 97 height 32
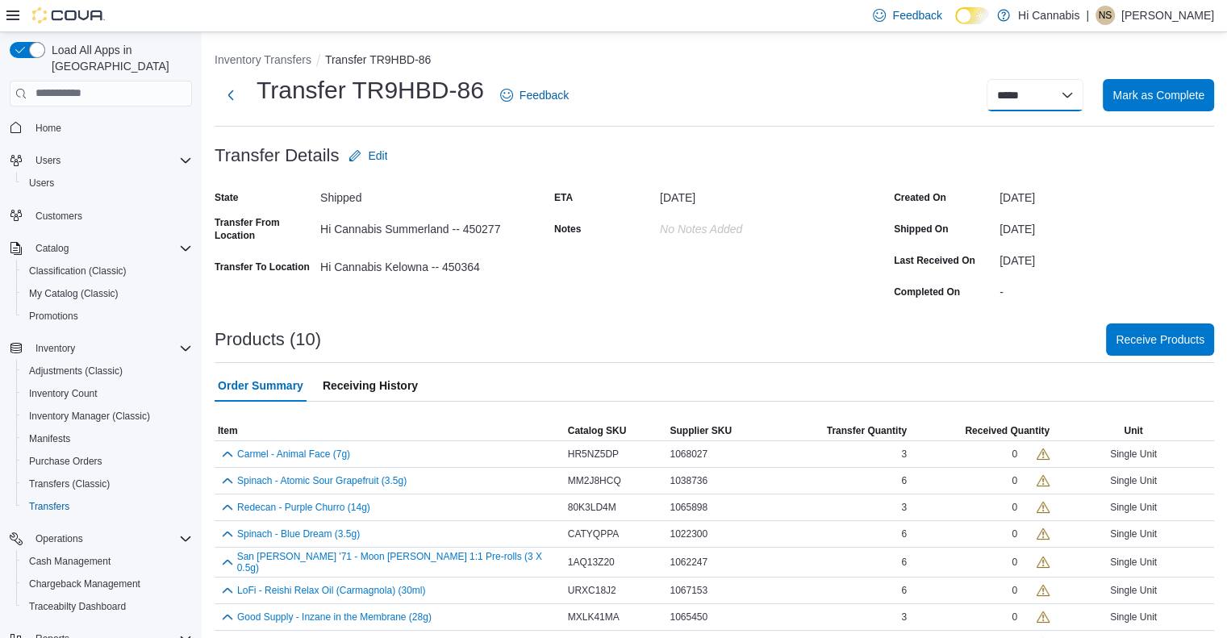
select select "**********"
click at [999, 79] on select "**********" at bounding box center [1034, 95] width 97 height 32
select select
